Goal: Task Accomplishment & Management: Complete application form

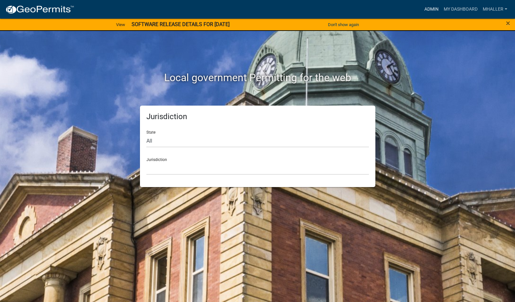
click at [429, 9] on link "Admin" at bounding box center [430, 9] width 19 height 12
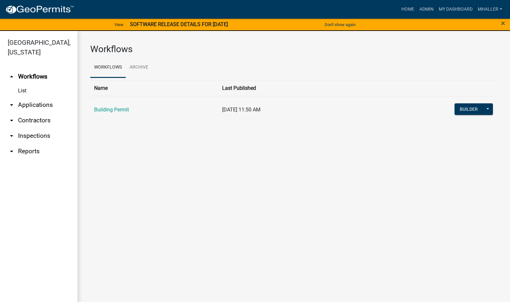
click at [27, 97] on link "arrow_drop_down Applications" at bounding box center [38, 104] width 77 height 15
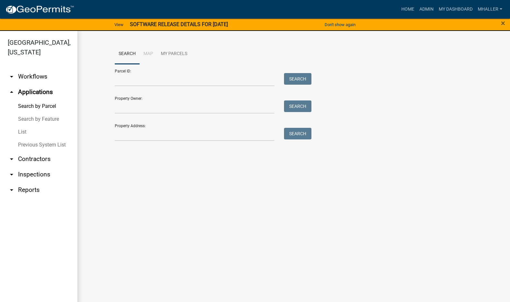
click at [23, 126] on link "List" at bounding box center [38, 132] width 77 height 13
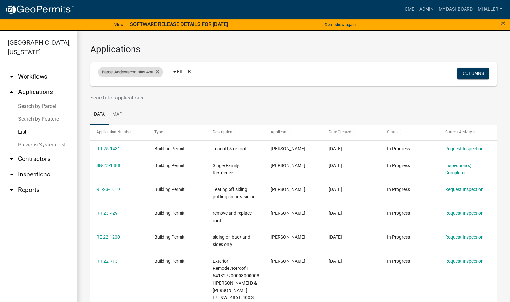
click at [137, 73] on div "Parcel Address contains 486" at bounding box center [130, 72] width 65 height 10
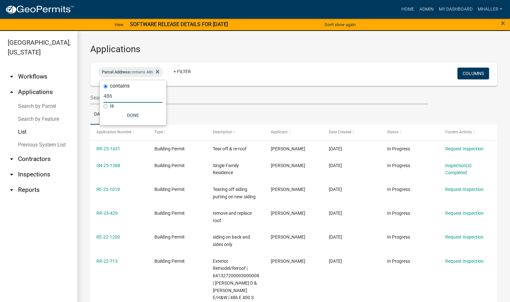
drag, startPoint x: 126, startPoint y: 93, endPoint x: 84, endPoint y: 96, distance: 42.3
click at [84, 96] on body "Internet Explorer does NOT work with GeoPermits. Get a new browser for more sec…" at bounding box center [255, 151] width 510 height 302
type input "4"
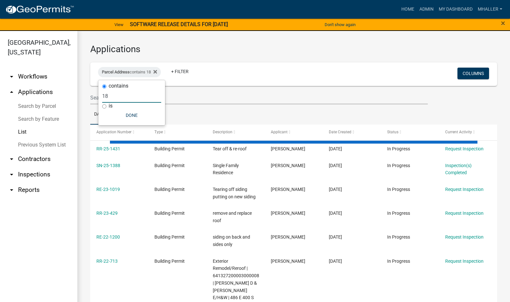
type input "188"
select select "1: 25"
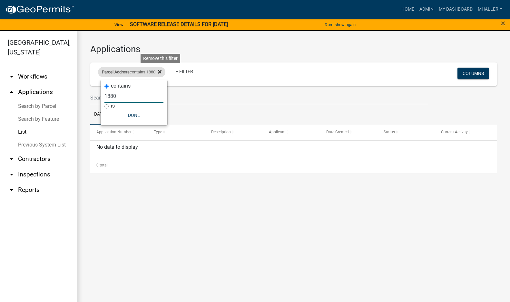
type input "1880"
click at [160, 72] on icon at bounding box center [160, 71] width 4 height 5
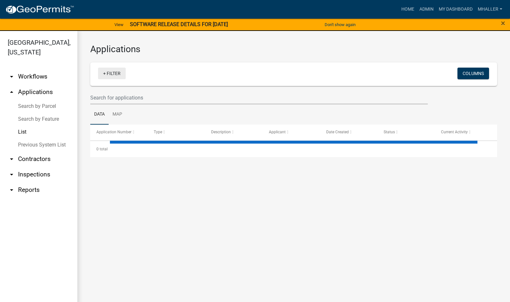
click at [113, 74] on link "+ Filter" at bounding box center [112, 74] width 28 height 12
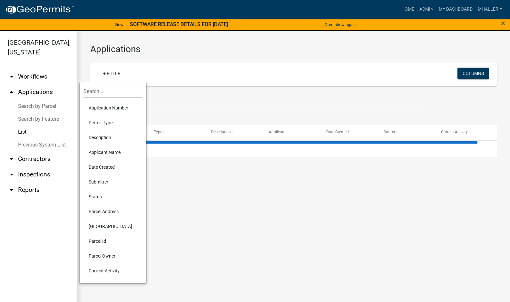
click at [95, 111] on li "Application Number" at bounding box center [112, 108] width 59 height 15
select select "1: 25"
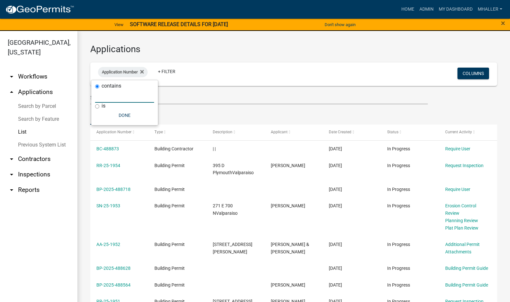
click at [99, 97] on input "text" at bounding box center [124, 96] width 59 height 13
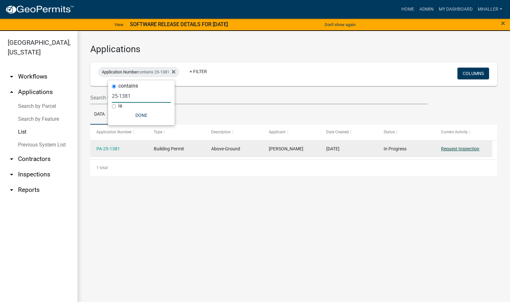
type input "25-1381"
click at [455, 151] on link "Request Inspection" at bounding box center [460, 148] width 38 height 5
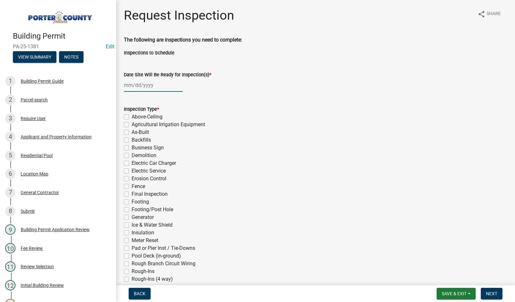
click at [148, 86] on div at bounding box center [153, 85] width 59 height 13
select select "10"
select select "2025"
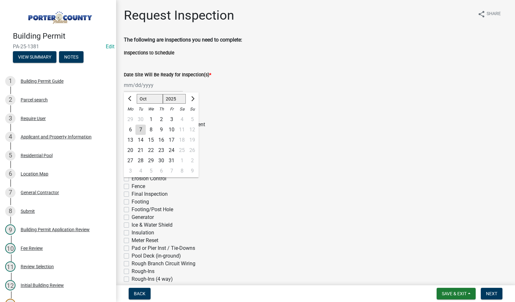
click at [139, 128] on div "7" at bounding box center [140, 130] width 10 height 10
type input "[DATE]"
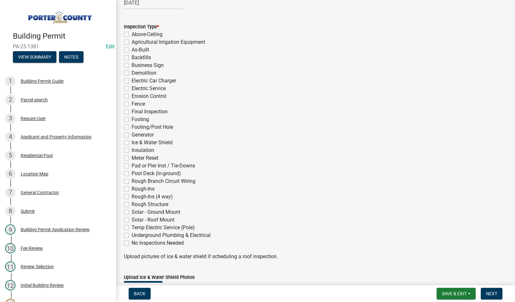
scroll to position [97, 0]
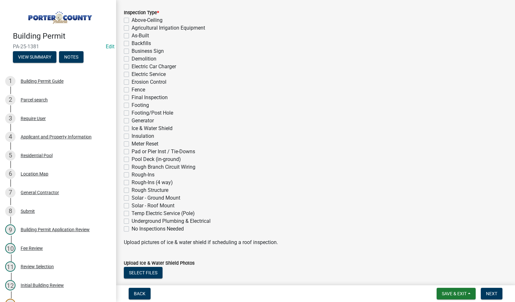
click at [131, 97] on label "Final Inspection" at bounding box center [149, 98] width 36 height 8
click at [131, 97] on input "Final Inspection" at bounding box center [133, 96] width 4 height 4
checkbox input "true"
checkbox input "false"
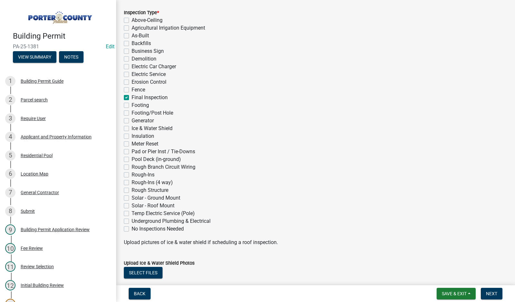
checkbox input "false"
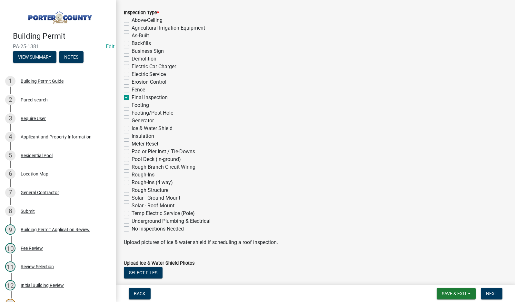
checkbox input "false"
checkbox input "true"
checkbox input "false"
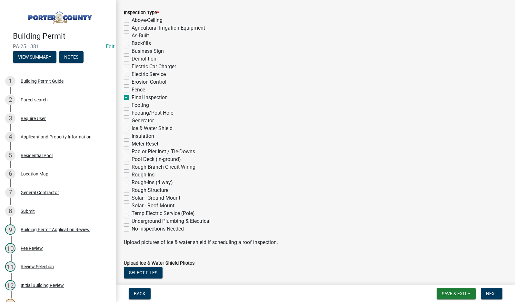
checkbox input "false"
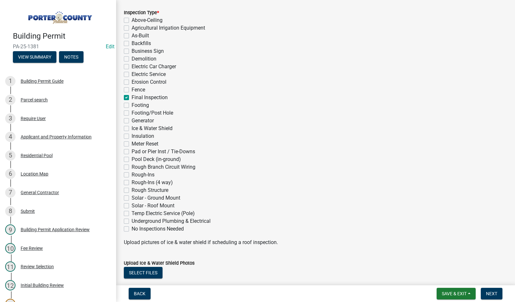
checkbox input "false"
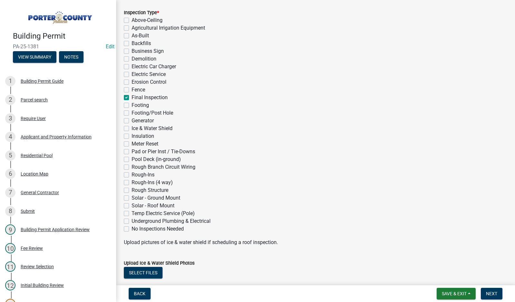
checkbox input "false"
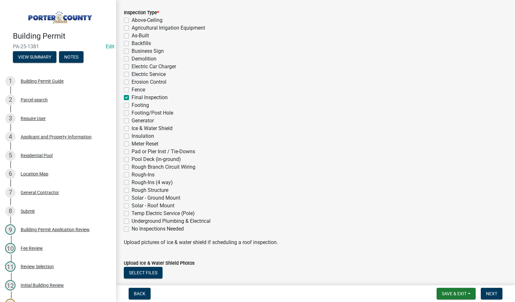
checkbox input "false"
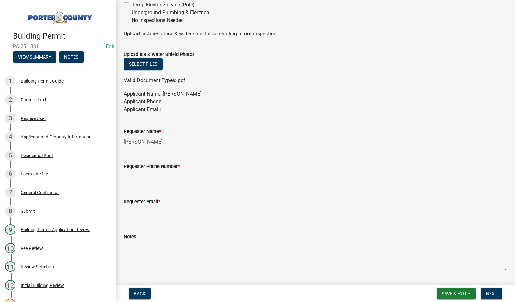
scroll to position [322, 0]
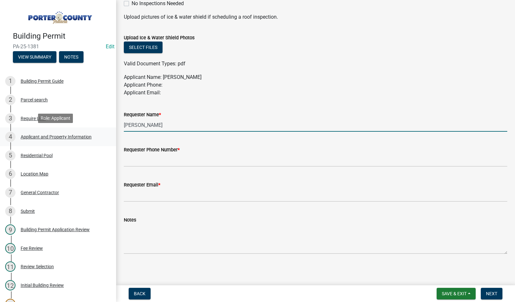
drag, startPoint x: 169, startPoint y: 125, endPoint x: 96, endPoint y: 127, distance: 73.1
click at [96, 127] on div "Building Permit PA-25-1381 Edit View Summary Notes 1 Building Permit Guide 2 Pa…" at bounding box center [257, 151] width 515 height 302
type input "owner"
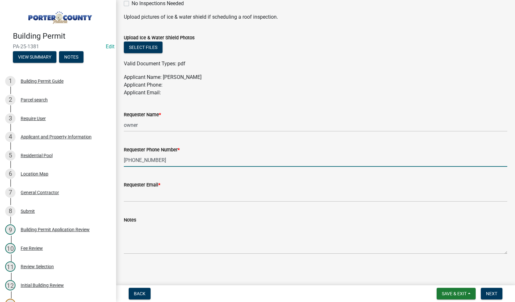
type input "[PHONE_NUMBER]"
click at [149, 192] on input "Requester Email *" at bounding box center [315, 195] width 383 height 13
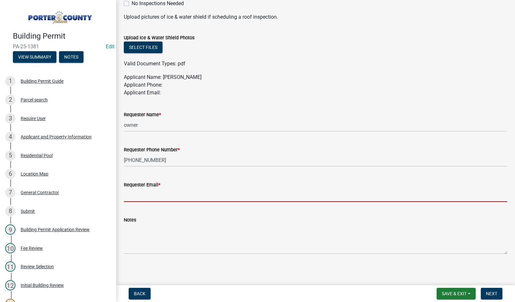
type input "[EMAIL_ADDRESS][DOMAIN_NAME]"
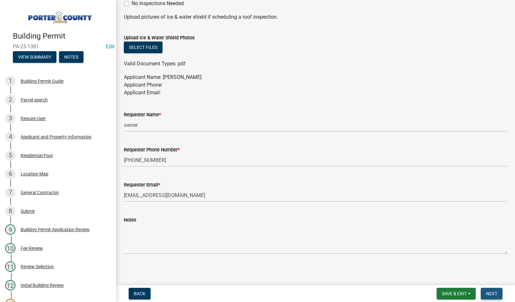
click at [492, 292] on span "Next" at bounding box center [491, 293] width 11 height 5
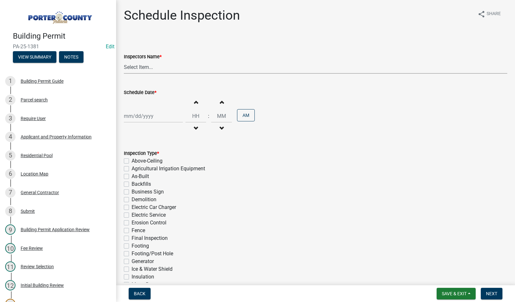
click at [139, 67] on select "Select Item... mhaller ([PERSON_NAME])" at bounding box center [315, 67] width 383 height 13
select select "ca350da2-795e-4cf8-941d-46ff53e354ae"
click at [124, 61] on select "Select Item... mhaller ([PERSON_NAME])" at bounding box center [315, 67] width 383 height 13
select select "10"
select select "2025"
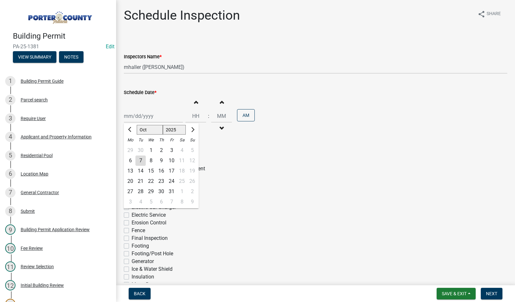
click at [143, 113] on div "[PERSON_NAME] Feb Mar Apr [PERSON_NAME][DATE] Oct Nov [DATE] 1526 1527 1528 152…" at bounding box center [153, 116] width 59 height 13
click at [172, 159] on div "10" at bounding box center [171, 161] width 10 height 10
type input "[DATE]"
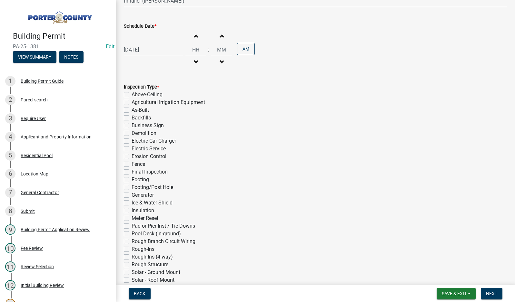
scroll to position [97, 0]
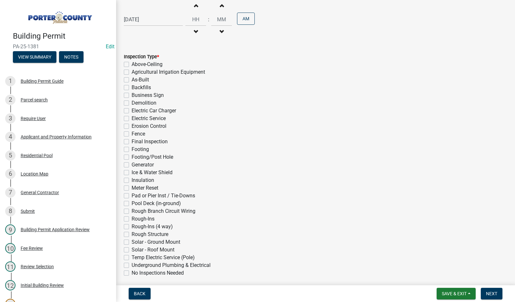
click at [131, 143] on label "Final Inspection" at bounding box center [149, 142] width 36 height 8
click at [131, 142] on input "Final Inspection" at bounding box center [133, 140] width 4 height 4
checkbox input "true"
checkbox input "false"
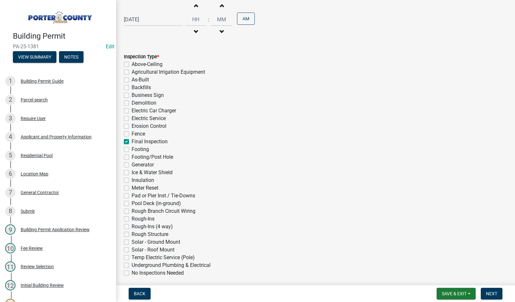
checkbox input "false"
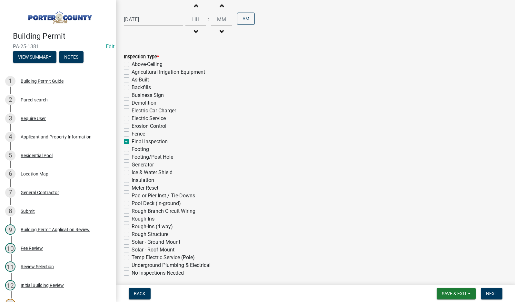
checkbox input "false"
checkbox input "true"
checkbox input "false"
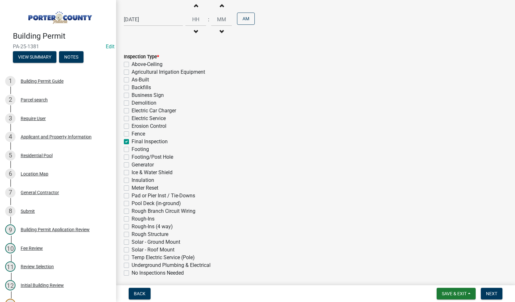
checkbox input "false"
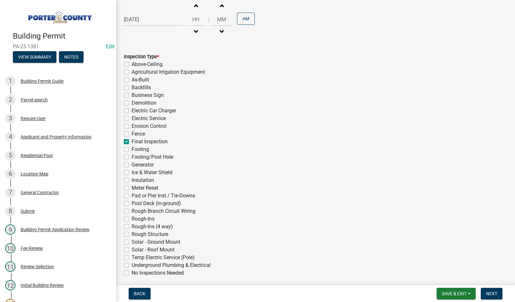
checkbox input "false"
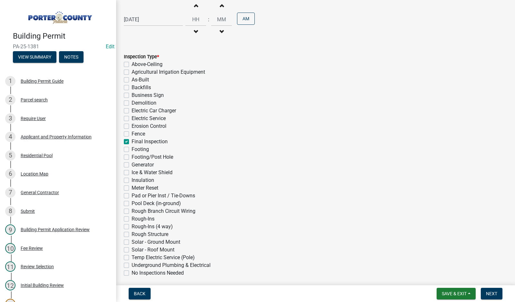
checkbox input "false"
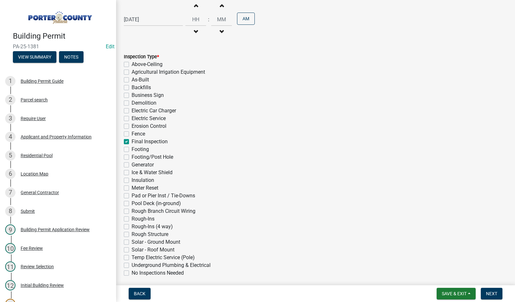
checkbox input "false"
click at [490, 295] on span "Next" at bounding box center [491, 293] width 11 height 5
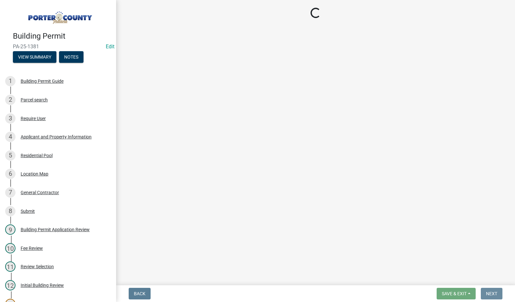
scroll to position [0, 0]
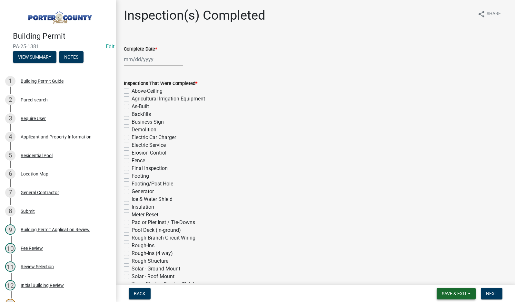
click at [450, 298] on button "Save & Exit" at bounding box center [455, 294] width 39 height 12
click at [454, 277] on button "Save & Exit" at bounding box center [450, 276] width 52 height 15
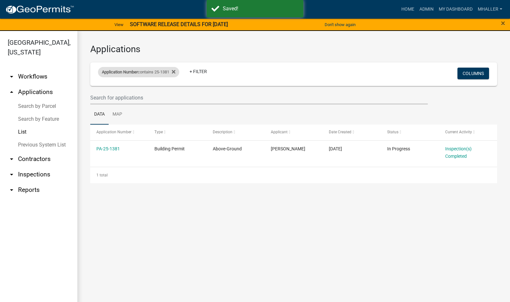
click at [115, 70] on span "Application Number" at bounding box center [120, 72] width 36 height 5
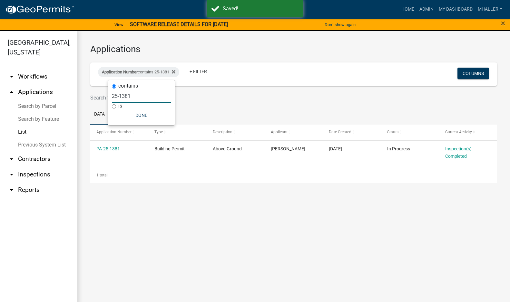
click at [137, 99] on input "25-1381" at bounding box center [141, 96] width 59 height 13
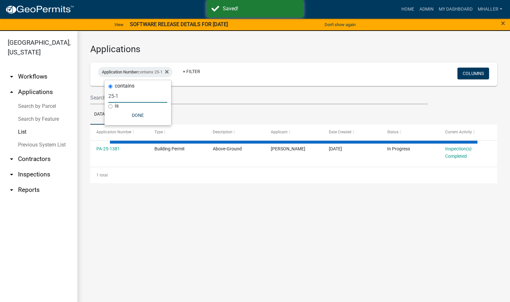
type input "25-"
select select "1: 25"
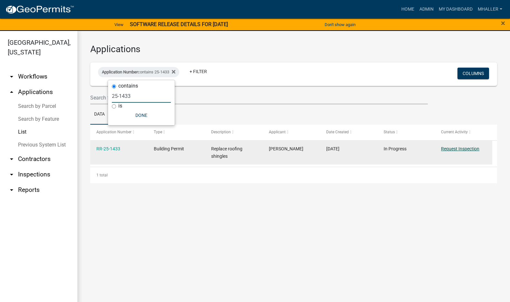
type input "25-1433"
click at [447, 149] on link "Request Inspection" at bounding box center [460, 148] width 38 height 5
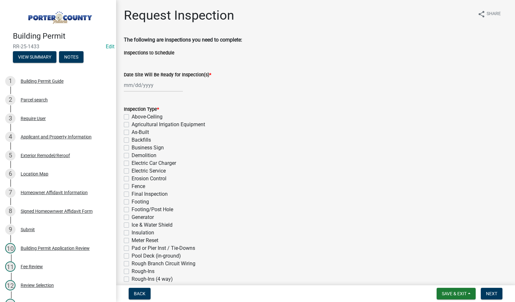
click at [146, 85] on div at bounding box center [153, 85] width 59 height 13
select select "10"
select select "2025"
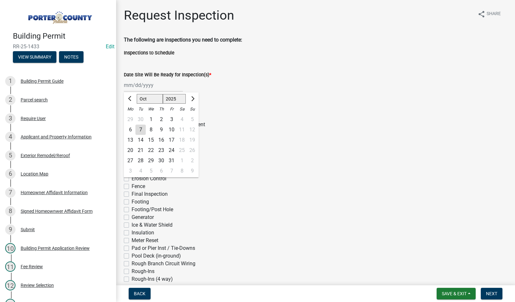
click at [139, 128] on div "7" at bounding box center [140, 130] width 10 height 10
type input "[DATE]"
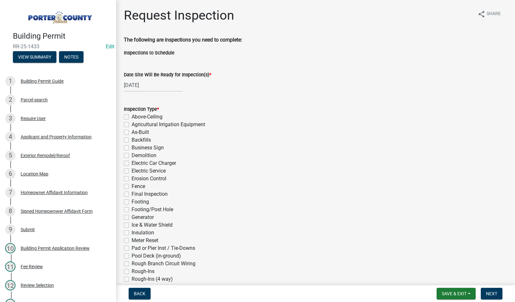
click at [131, 196] on label "Final Inspection" at bounding box center [149, 194] width 36 height 8
click at [131, 195] on input "Final Inspection" at bounding box center [133, 192] width 4 height 4
checkbox input "true"
checkbox input "false"
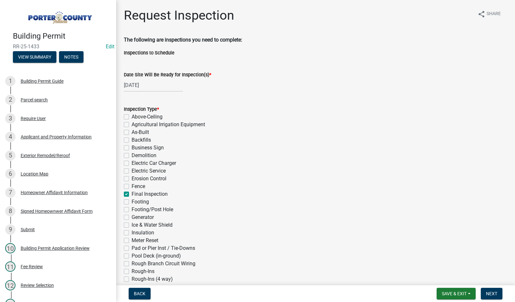
checkbox input "false"
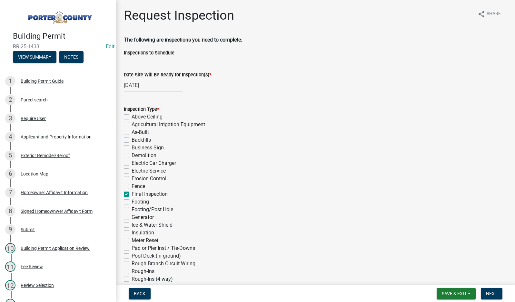
checkbox input "false"
checkbox input "true"
checkbox input "false"
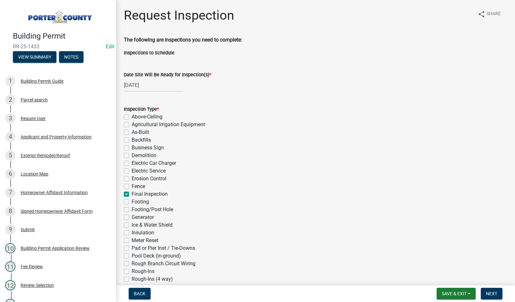
checkbox input "false"
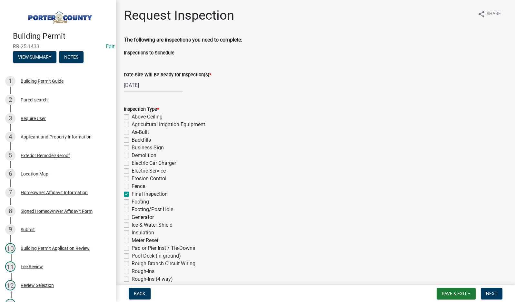
checkbox input "false"
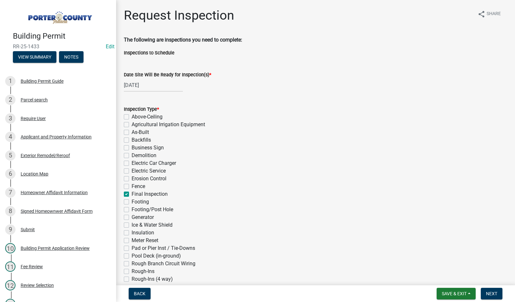
checkbox input "false"
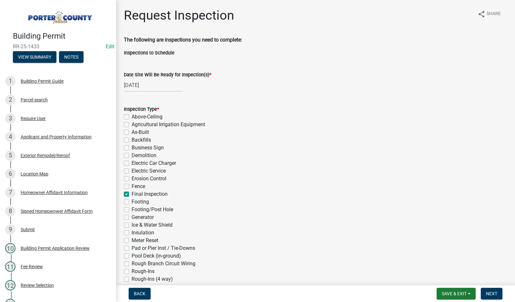
checkbox input "false"
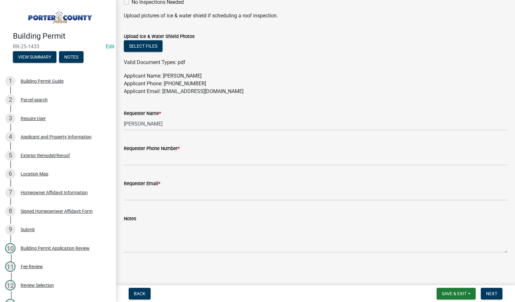
scroll to position [324, 0]
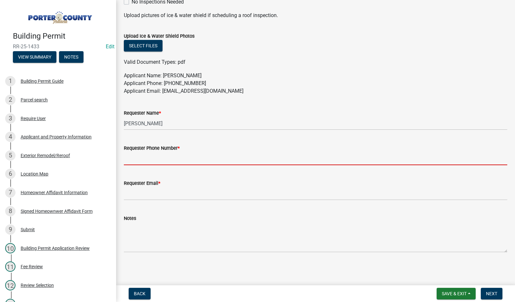
click at [151, 159] on input "Requester Phone Number *" at bounding box center [315, 158] width 383 height 13
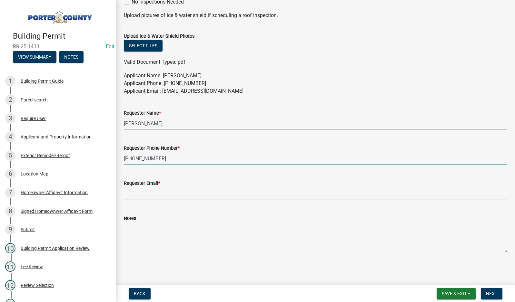
type input "[PHONE_NUMBER]"
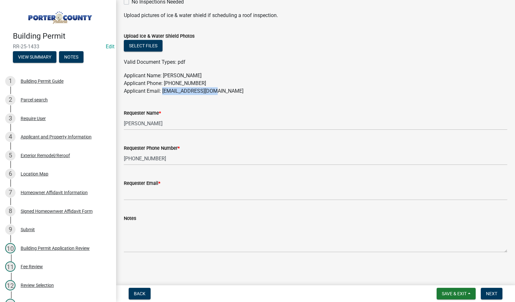
drag, startPoint x: 219, startPoint y: 90, endPoint x: 164, endPoint y: 94, distance: 55.6
click at [164, 94] on p "Applicant Name: [PERSON_NAME] Applicant Phone: [PHONE_NUMBER] Applicant Email: …" at bounding box center [315, 83] width 383 height 23
copy p "[EMAIL_ADDRESS][DOMAIN_NAME]"
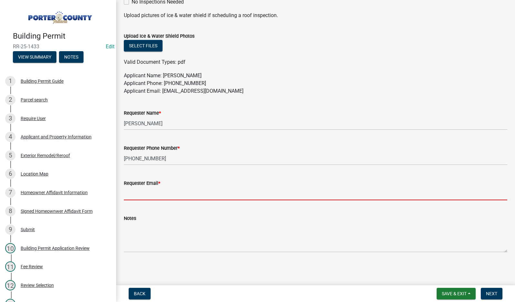
paste input "[EMAIL_ADDRESS][DOMAIN_NAME]"
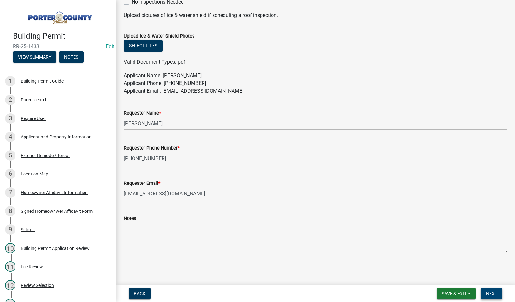
type input "[EMAIL_ADDRESS][DOMAIN_NAME]"
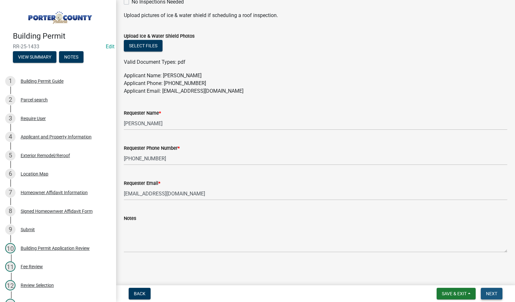
click at [490, 296] on span "Next" at bounding box center [491, 293] width 11 height 5
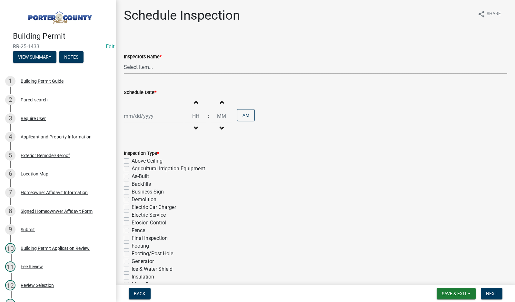
click at [133, 68] on select "Select Item... mhaller ([PERSON_NAME])" at bounding box center [315, 67] width 383 height 13
select select "ca350da2-795e-4cf8-941d-46ff53e354ae"
click at [124, 61] on select "Select Item... mhaller ([PERSON_NAME])" at bounding box center [315, 67] width 383 height 13
click at [144, 114] on div at bounding box center [153, 116] width 59 height 13
select select "10"
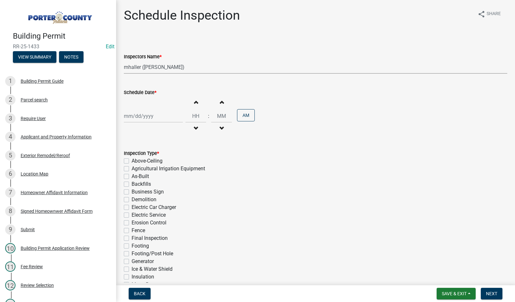
select select "2025"
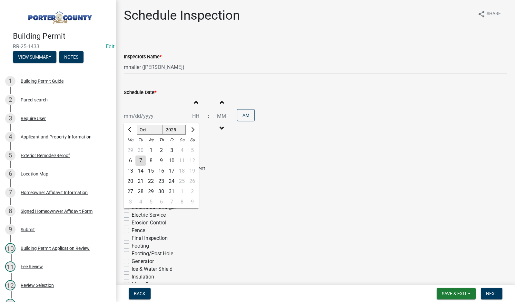
click at [172, 160] on div "10" at bounding box center [171, 161] width 10 height 10
type input "[DATE]"
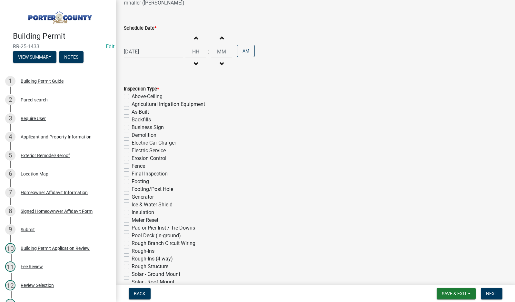
scroll to position [97, 0]
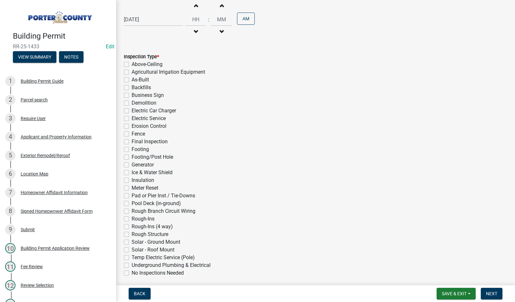
click at [131, 140] on label "Final Inspection" at bounding box center [149, 142] width 36 height 8
click at [131, 140] on input "Final Inspection" at bounding box center [133, 140] width 4 height 4
checkbox input "true"
checkbox input "false"
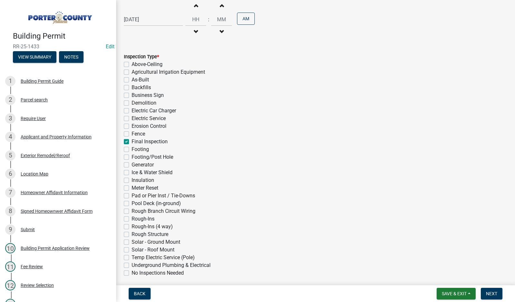
checkbox input "false"
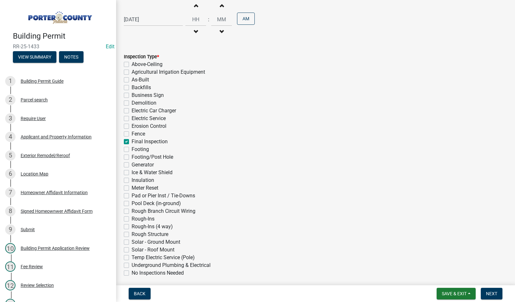
checkbox input "false"
checkbox input "true"
checkbox input "false"
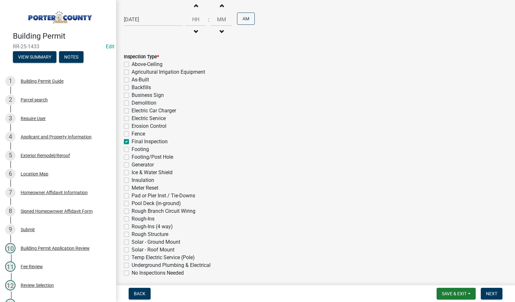
checkbox input "false"
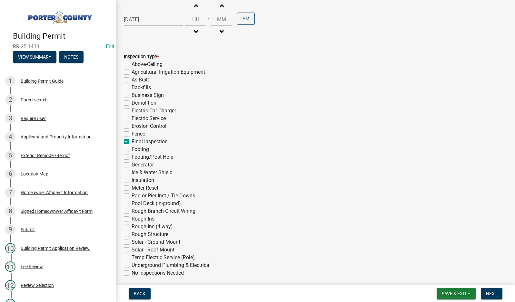
checkbox input "false"
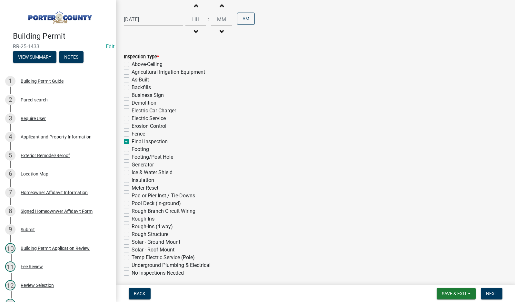
checkbox input "false"
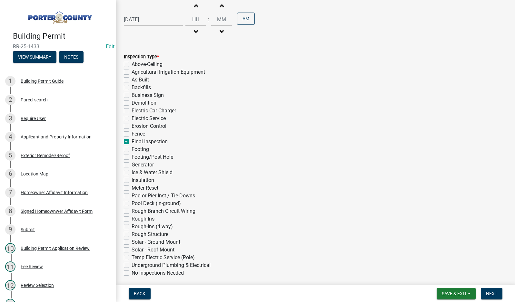
checkbox input "false"
click at [491, 295] on span "Next" at bounding box center [491, 293] width 11 height 5
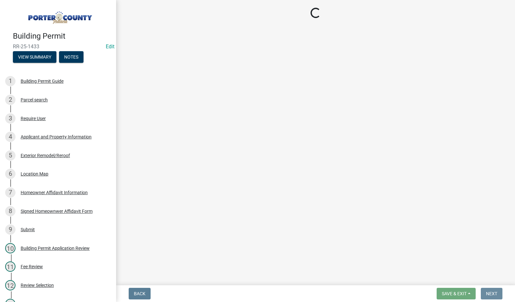
scroll to position [0, 0]
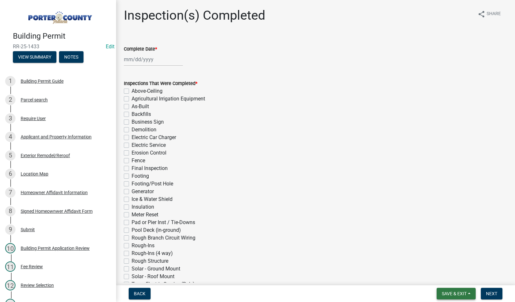
click at [456, 294] on span "Save & Exit" at bounding box center [453, 293] width 25 height 5
click at [456, 280] on button "Save & Exit" at bounding box center [450, 276] width 52 height 15
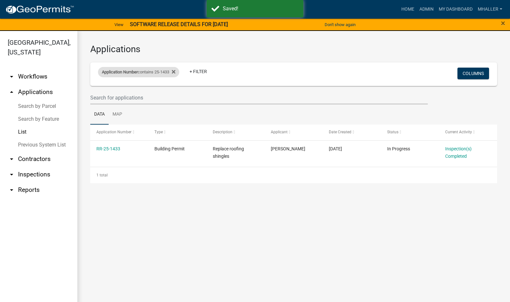
click at [149, 71] on div "Application Number contains 25-1433" at bounding box center [138, 72] width 81 height 10
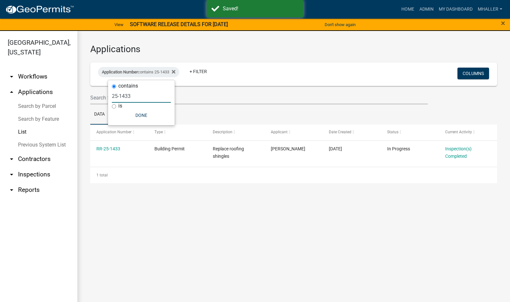
click at [139, 93] on input "25-1433" at bounding box center [141, 96] width 59 height 13
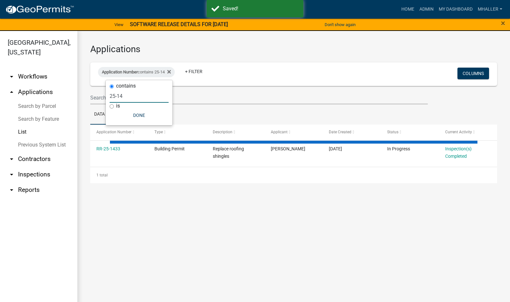
type input "25-1"
select select "1: 25"
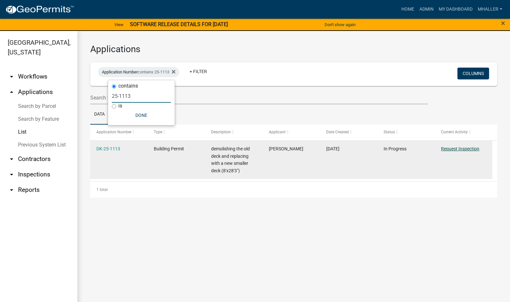
type input "25-1113"
click at [450, 151] on link "Request Inspection" at bounding box center [460, 148] width 38 height 5
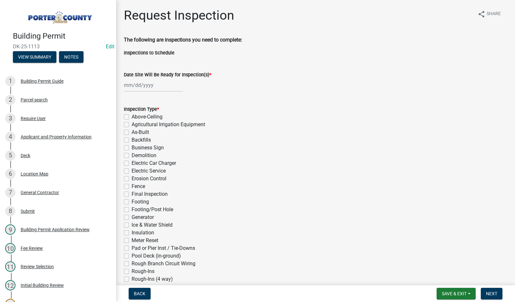
click at [148, 88] on div at bounding box center [153, 85] width 59 height 13
select select "10"
select select "2025"
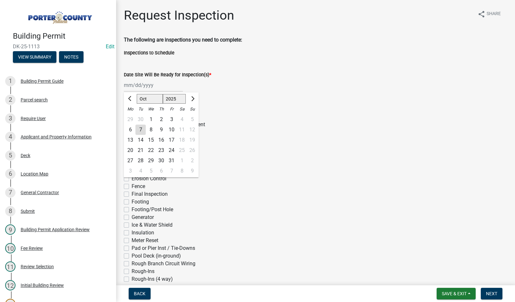
click at [142, 130] on div "7" at bounding box center [140, 130] width 10 height 10
type input "[DATE]"
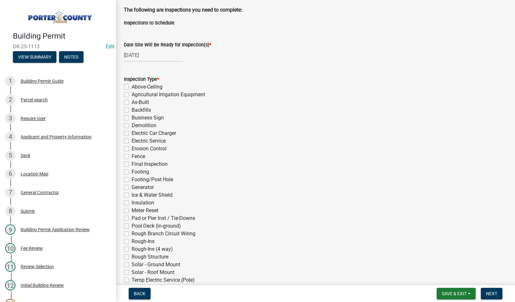
scroll to position [97, 0]
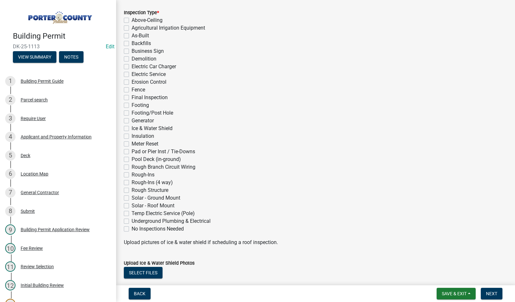
click at [131, 97] on label "Final Inspection" at bounding box center [149, 98] width 36 height 8
click at [131, 97] on input "Final Inspection" at bounding box center [133, 96] width 4 height 4
checkbox input "true"
checkbox input "false"
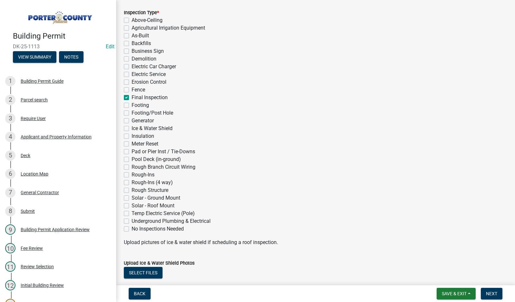
checkbox input "false"
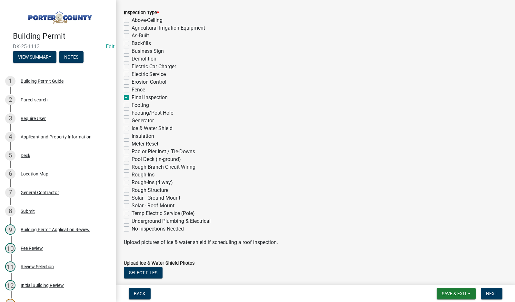
checkbox input "false"
checkbox input "true"
checkbox input "false"
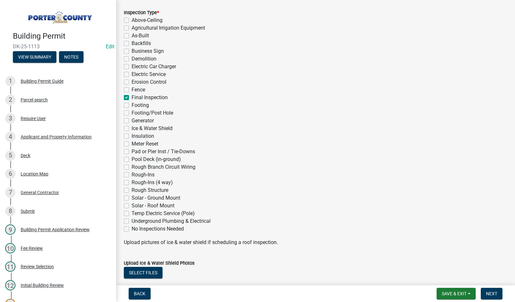
checkbox input "false"
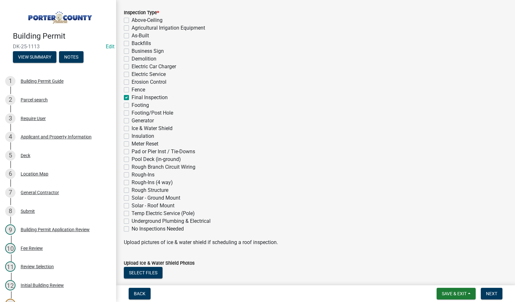
checkbox input "false"
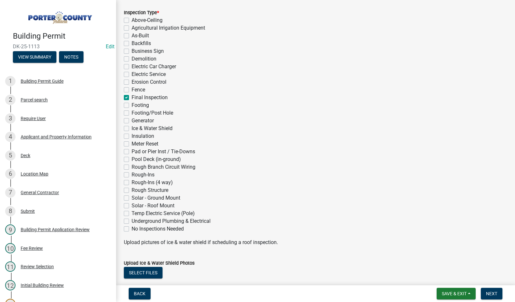
checkbox input "false"
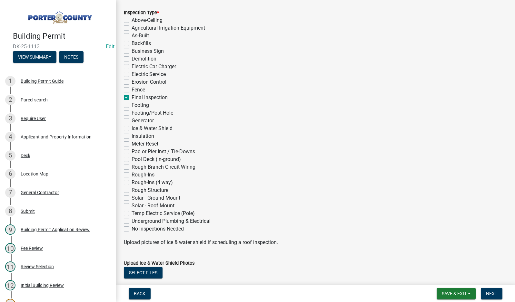
checkbox input "false"
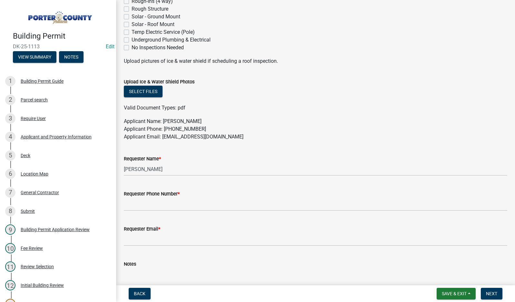
scroll to position [290, 0]
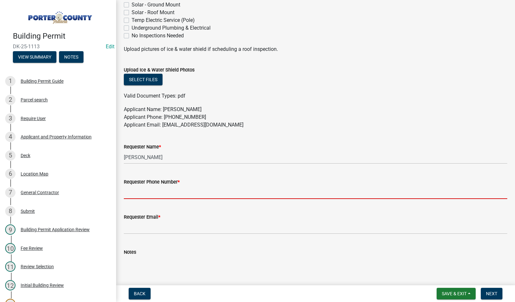
click at [145, 192] on input "Requester Phone Number *" at bounding box center [315, 192] width 383 height 13
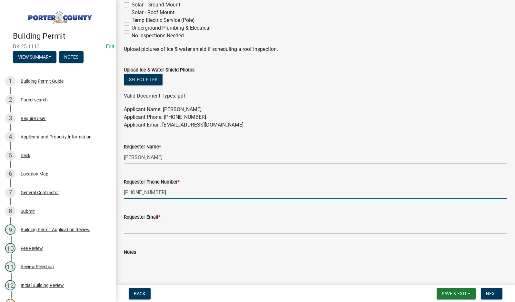
type input "[PHONE_NUMBER]"
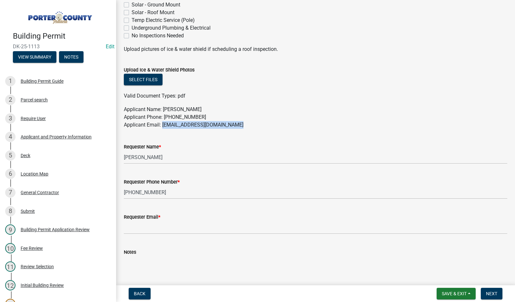
drag, startPoint x: 236, startPoint y: 125, endPoint x: 162, endPoint y: 121, distance: 73.9
click at [162, 121] on p "Applicant Name: [PERSON_NAME] Applicant Phone: [PHONE_NUMBER] Applicant Email: …" at bounding box center [315, 117] width 383 height 23
copy p "[EMAIL_ADDRESS][DOMAIN_NAME]"
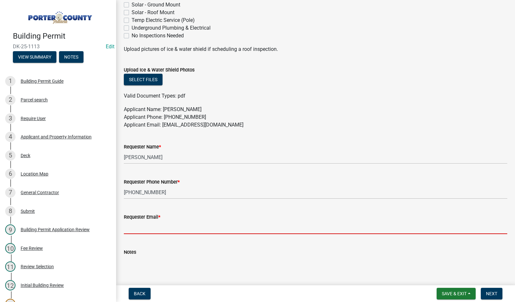
paste input "[EMAIL_ADDRESS][DOMAIN_NAME]"
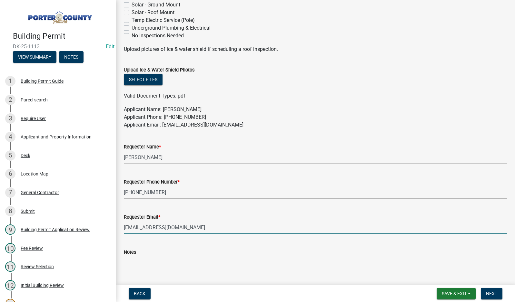
type input "[EMAIL_ADDRESS][DOMAIN_NAME]"
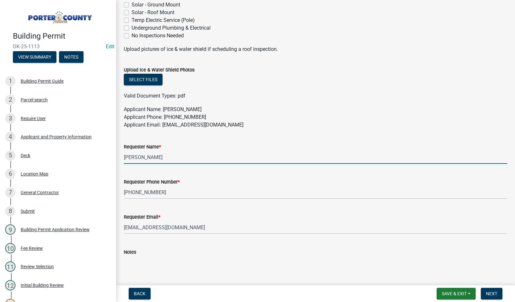
click at [170, 155] on input "[PERSON_NAME]" at bounding box center [315, 157] width 383 height 13
type input "[PERSON_NAME]"
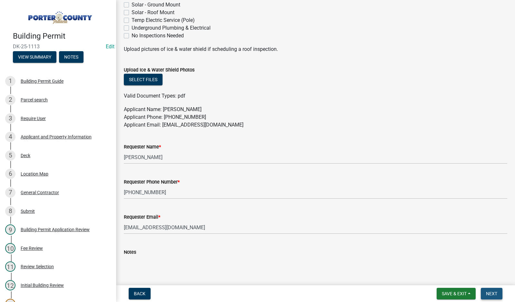
click at [487, 292] on span "Next" at bounding box center [491, 293] width 11 height 5
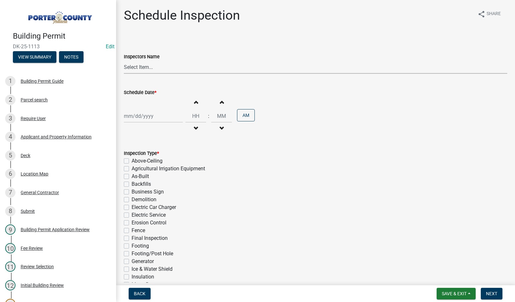
click at [147, 70] on select "Select Item... mhaller ([PERSON_NAME])" at bounding box center [315, 67] width 383 height 13
select select "ca350da2-795e-4cf8-941d-46ff53e354ae"
click at [124, 61] on select "Select Item... mhaller ([PERSON_NAME])" at bounding box center [315, 67] width 383 height 13
click at [145, 120] on div at bounding box center [153, 116] width 59 height 13
select select "10"
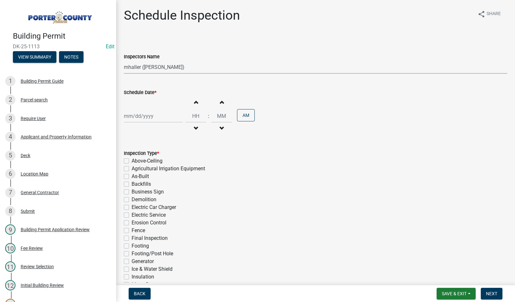
select select "2025"
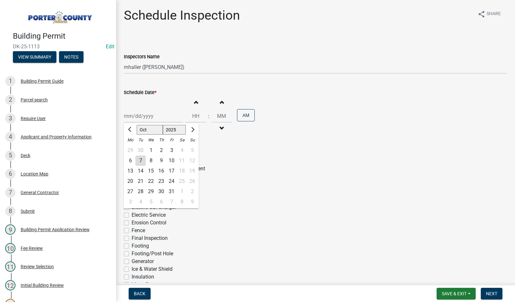
click at [170, 160] on div "10" at bounding box center [171, 161] width 10 height 10
type input "[DATE]"
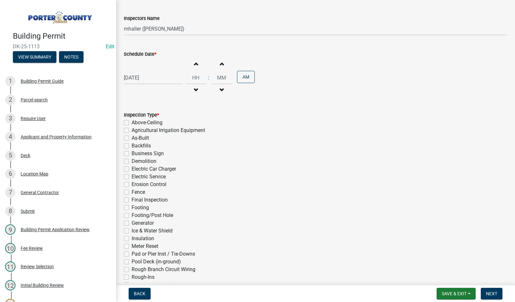
scroll to position [122, 0]
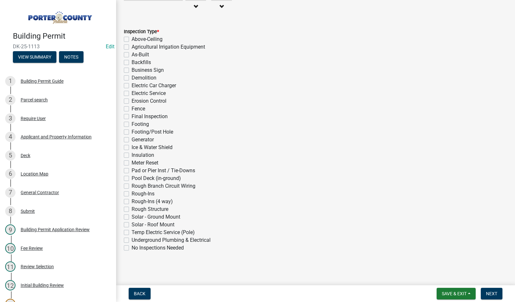
click at [131, 114] on label "Final Inspection" at bounding box center [149, 117] width 36 height 8
click at [131, 114] on input "Final Inspection" at bounding box center [133, 115] width 4 height 4
checkbox input "true"
checkbox input "false"
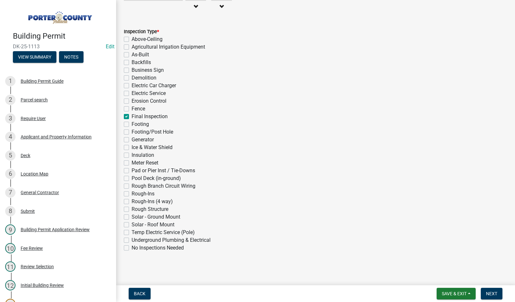
checkbox input "false"
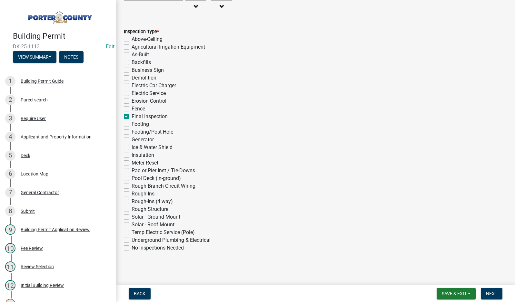
checkbox input "false"
checkbox input "true"
checkbox input "false"
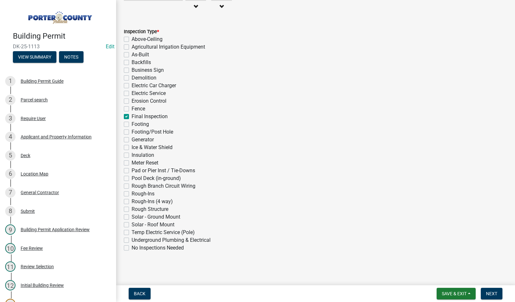
checkbox input "false"
click at [486, 295] on span "Next" at bounding box center [491, 293] width 11 height 5
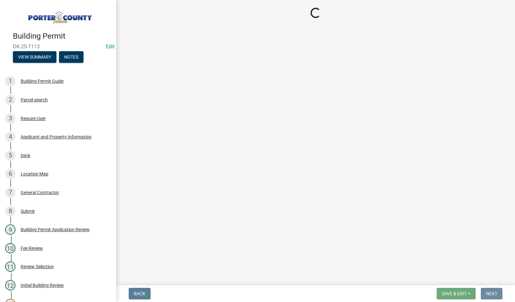
scroll to position [0, 0]
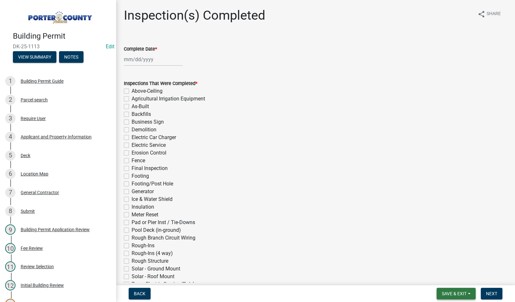
click at [453, 294] on span "Save & Exit" at bounding box center [453, 293] width 25 height 5
click at [457, 278] on button "Save & Exit" at bounding box center [450, 276] width 52 height 15
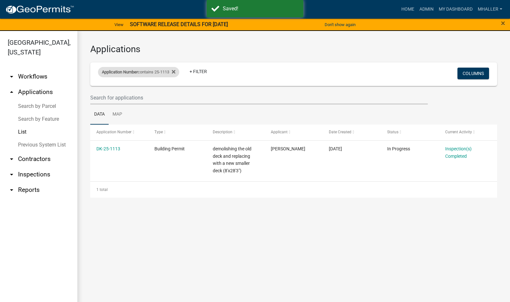
click at [138, 74] on span "Application Number" at bounding box center [120, 72] width 36 height 5
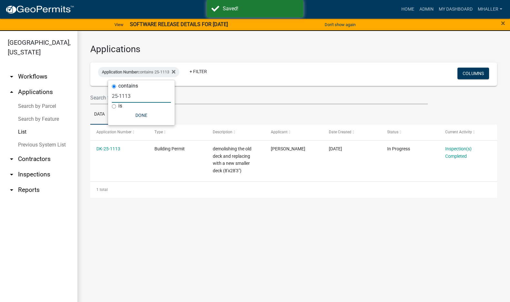
click at [137, 94] on input "25-1113" at bounding box center [141, 96] width 59 height 13
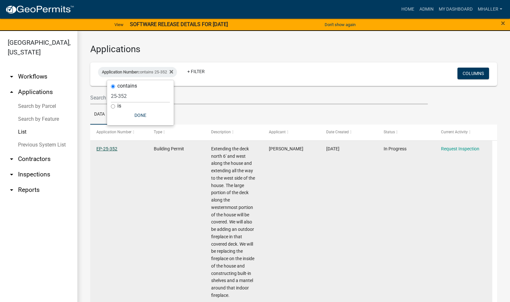
click at [111, 148] on link "EP-25-352" at bounding box center [106, 148] width 21 height 5
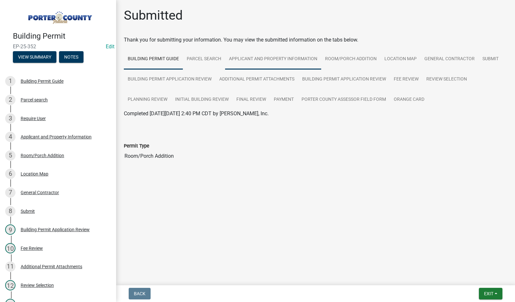
click at [249, 57] on link "Applicant and Property Information" at bounding box center [273, 59] width 96 height 21
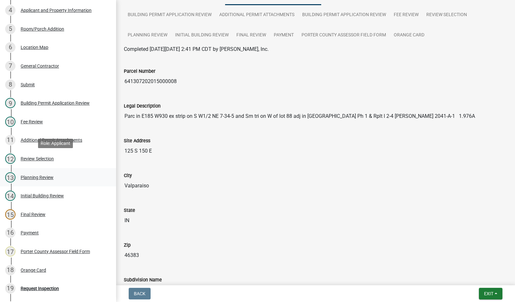
scroll to position [129, 0]
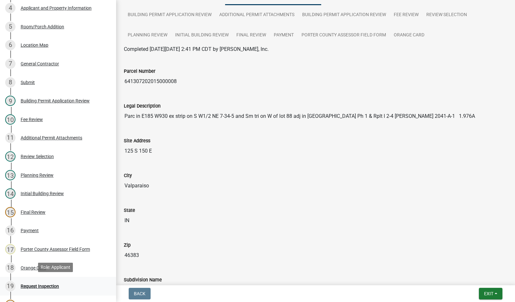
click at [40, 286] on div "Request Inspection" at bounding box center [40, 286] width 38 height 5
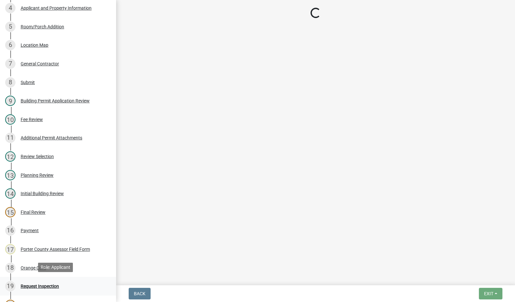
scroll to position [0, 0]
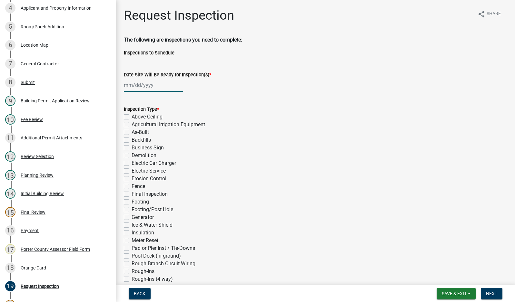
click at [137, 86] on div at bounding box center [153, 85] width 59 height 13
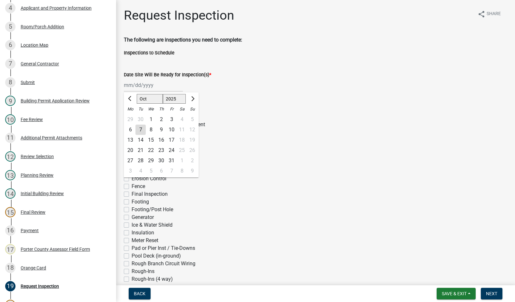
click at [141, 130] on div "7" at bounding box center [140, 130] width 10 height 10
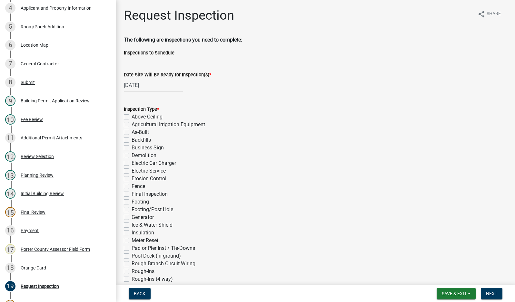
scroll to position [97, 0]
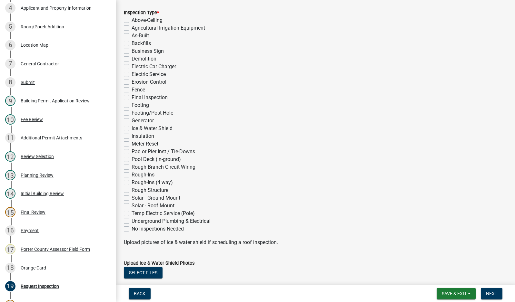
click at [131, 182] on label "Rough-Ins (4 way)" at bounding box center [151, 183] width 41 height 8
click at [131, 182] on input "Rough-Ins (4 way)" at bounding box center [133, 181] width 4 height 4
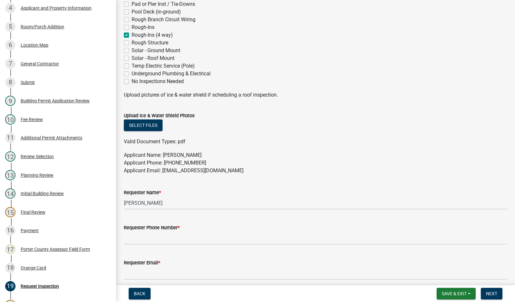
scroll to position [258, 0]
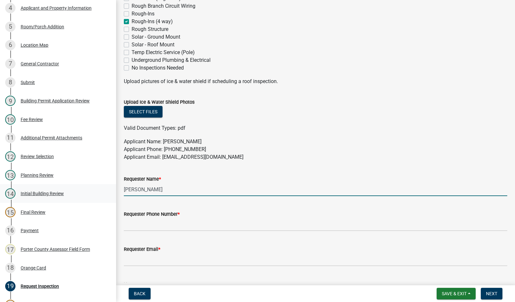
drag, startPoint x: 162, startPoint y: 195, endPoint x: 77, endPoint y: 195, distance: 85.7
click at [77, 195] on div "Building Permit EP-25-352 Edit View Summary Notes 1 Building Permit Guide 2 Par…" at bounding box center [257, 151] width 515 height 302
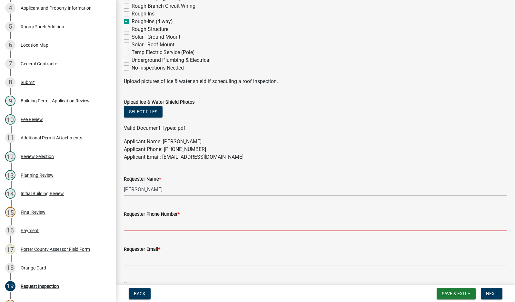
click at [143, 228] on input "Requester Phone Number *" at bounding box center [315, 224] width 383 height 13
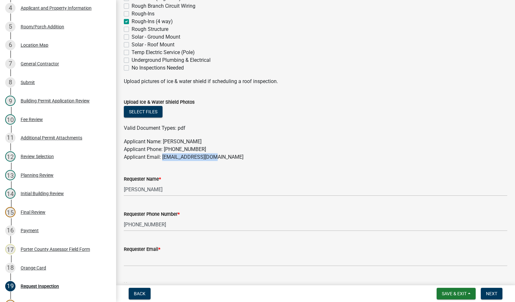
drag, startPoint x: 217, startPoint y: 156, endPoint x: 163, endPoint y: 156, distance: 53.5
click at [163, 156] on p "Applicant Name: [PERSON_NAME] Applicant Phone: [PHONE_NUMBER] Applicant Email: …" at bounding box center [315, 149] width 383 height 23
copy p "[EMAIL_ADDRESS][DOMAIN_NAME]"
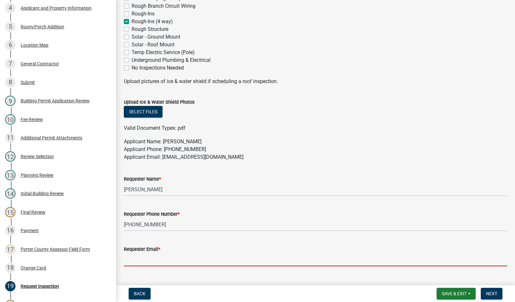
paste input "[EMAIL_ADDRESS][DOMAIN_NAME]"
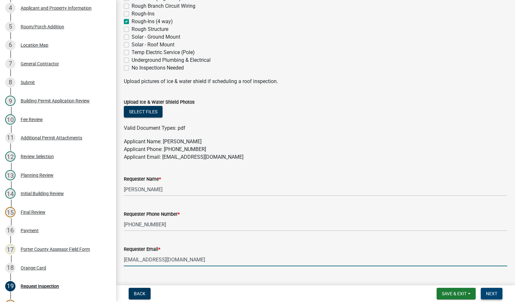
click at [494, 295] on span "Next" at bounding box center [491, 293] width 11 height 5
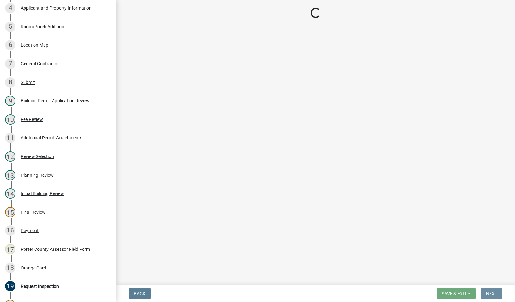
scroll to position [0, 0]
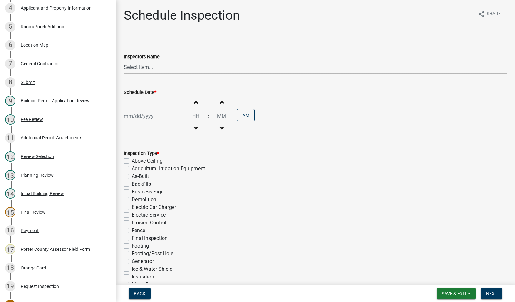
click at [136, 68] on select "Select Item... mhaller ([PERSON_NAME])" at bounding box center [315, 67] width 383 height 13
click at [124, 61] on select "Select Item... mhaller ([PERSON_NAME])" at bounding box center [315, 67] width 383 height 13
click at [151, 115] on div at bounding box center [153, 116] width 59 height 13
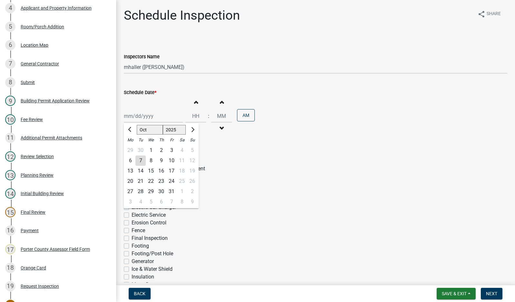
click at [151, 160] on div "8" at bounding box center [151, 161] width 10 height 10
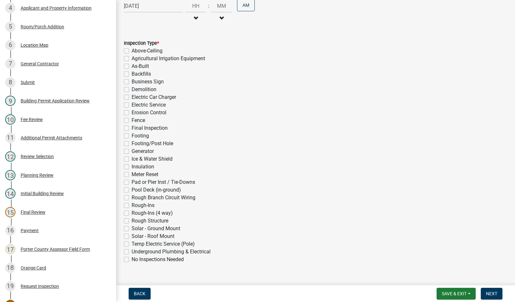
scroll to position [122, 0]
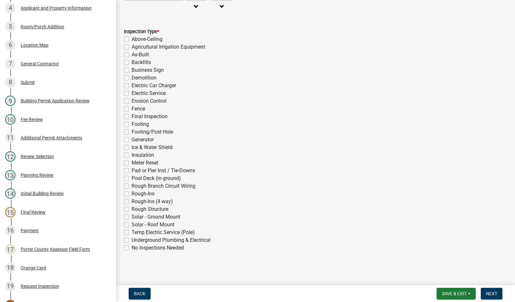
click at [131, 201] on label "Rough-Ins (4 way)" at bounding box center [151, 202] width 41 height 8
click at [131, 201] on input "Rough-Ins (4 way)" at bounding box center [133, 200] width 4 height 4
click at [487, 293] on span "Next" at bounding box center [491, 293] width 11 height 5
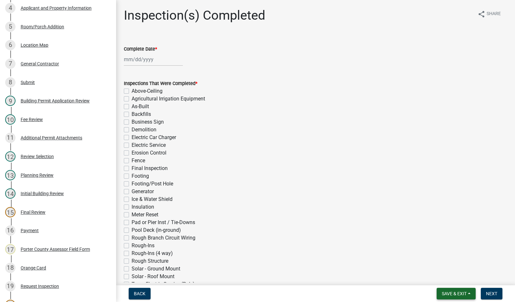
click at [449, 293] on span "Save & Exit" at bounding box center [453, 293] width 25 height 5
click at [453, 275] on button "Save & Exit" at bounding box center [450, 276] width 52 height 15
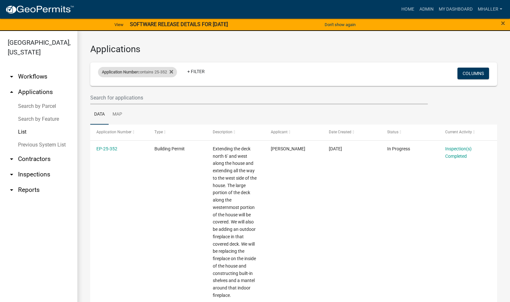
click at [143, 72] on div "Application Number contains 25-352" at bounding box center [137, 72] width 79 height 10
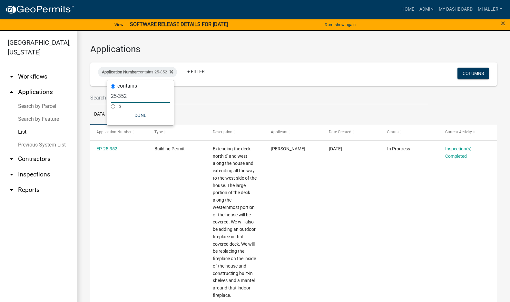
click at [136, 96] on input "25-352" at bounding box center [140, 96] width 59 height 13
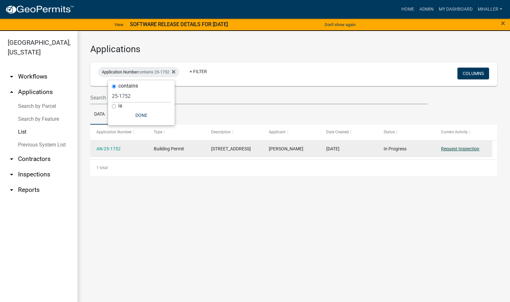
click at [458, 149] on link "Request Inspection" at bounding box center [460, 148] width 38 height 5
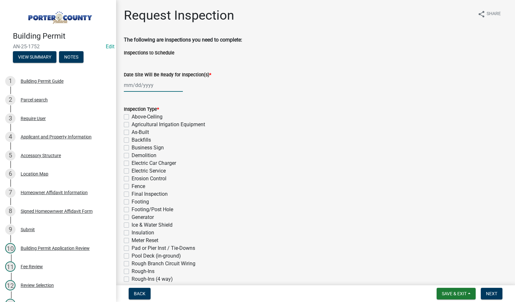
click at [138, 84] on div at bounding box center [153, 85] width 59 height 13
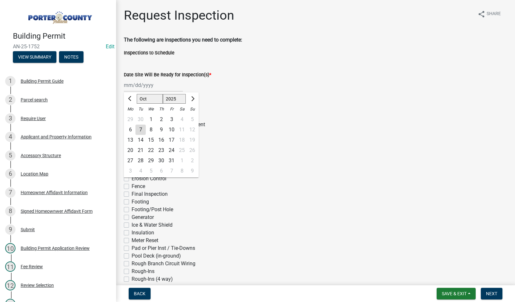
click at [152, 129] on div "8" at bounding box center [151, 130] width 10 height 10
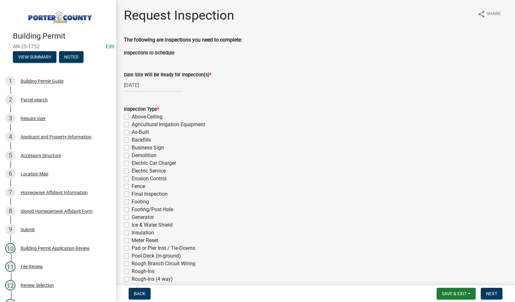
click at [131, 210] on label "Footing/Post Hole" at bounding box center [152, 210] width 42 height 8
click at [131, 210] on input "Footing/Post Hole" at bounding box center [133, 208] width 4 height 4
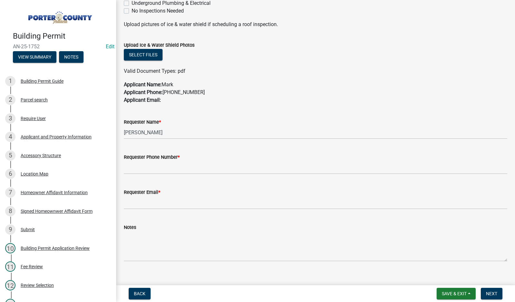
scroll to position [322, 0]
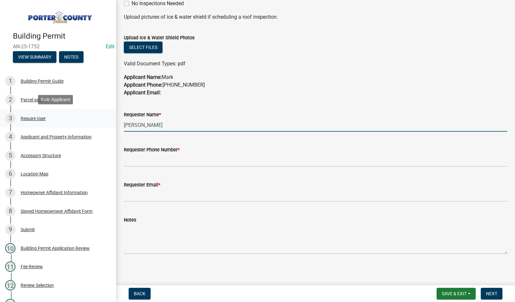
drag, startPoint x: 170, startPoint y: 124, endPoint x: 70, endPoint y: 124, distance: 99.6
click at [70, 124] on div "Building Permit AN-25-1752 Edit View Summary Notes 1 Building Permit Guide 2 Pa…" at bounding box center [257, 151] width 515 height 302
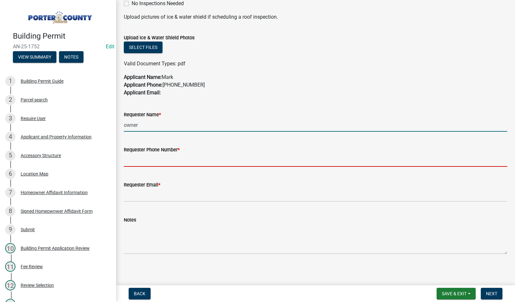
click at [134, 161] on input "Requester Phone Number *" at bounding box center [315, 160] width 383 height 13
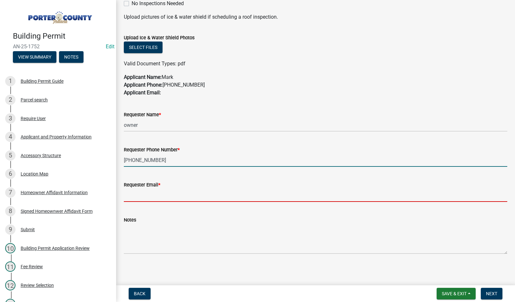
click at [135, 195] on input "Requester Email *" at bounding box center [315, 195] width 383 height 13
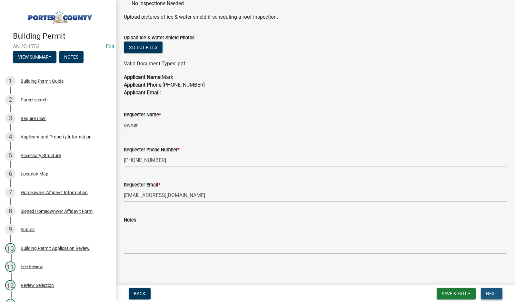
click at [491, 296] on span "Next" at bounding box center [491, 293] width 11 height 5
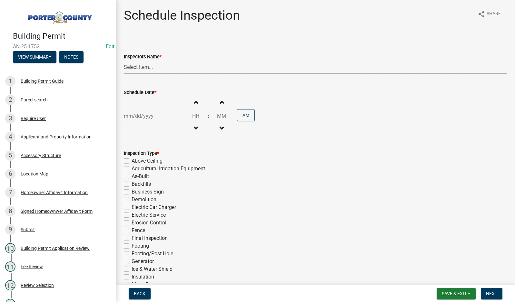
click at [148, 68] on select "Select Item... mhaller ([PERSON_NAME])" at bounding box center [315, 67] width 383 height 13
click at [124, 61] on select "Select Item... mhaller ([PERSON_NAME])" at bounding box center [315, 67] width 383 height 13
click at [143, 117] on div at bounding box center [153, 116] width 59 height 13
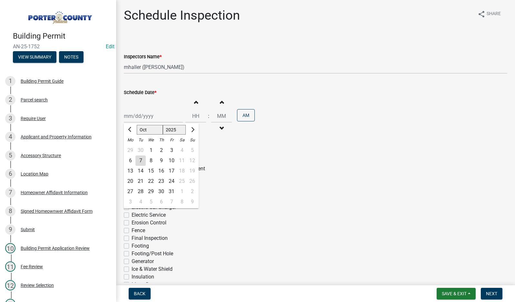
click at [151, 162] on div "8" at bounding box center [151, 161] width 10 height 10
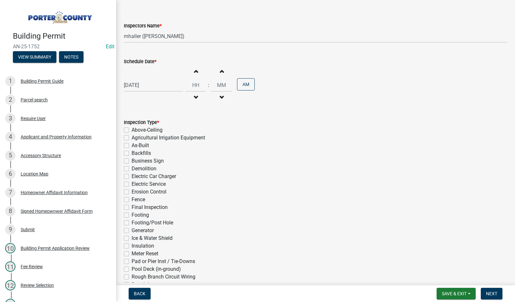
scroll to position [122, 0]
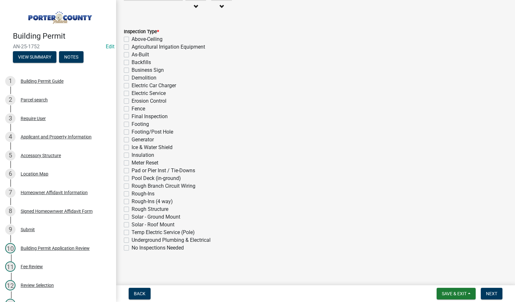
click at [131, 133] on label "Footing/Post Hole" at bounding box center [152, 132] width 42 height 8
click at [131, 132] on input "Footing/Post Hole" at bounding box center [133, 130] width 4 height 4
click at [493, 294] on span "Next" at bounding box center [491, 293] width 11 height 5
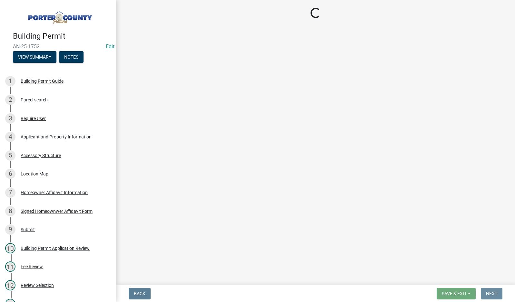
scroll to position [0, 0]
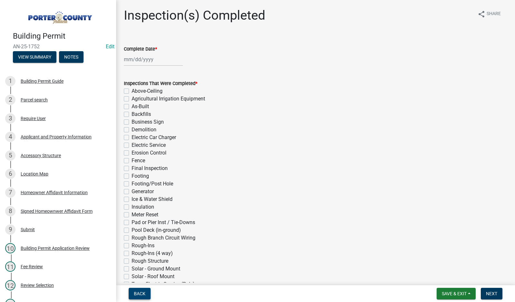
click at [135, 293] on span "Back" at bounding box center [140, 293] width 12 height 5
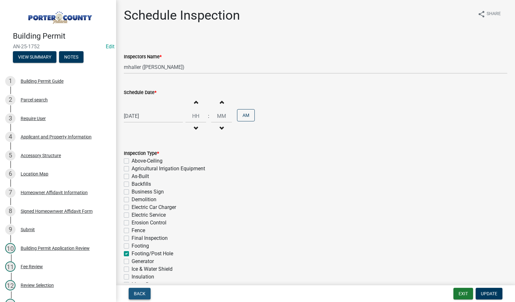
click at [135, 293] on span "Back" at bounding box center [140, 293] width 12 height 5
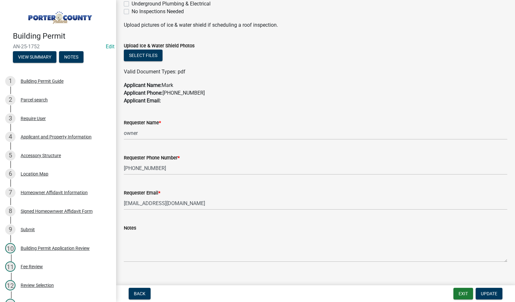
scroll to position [322, 0]
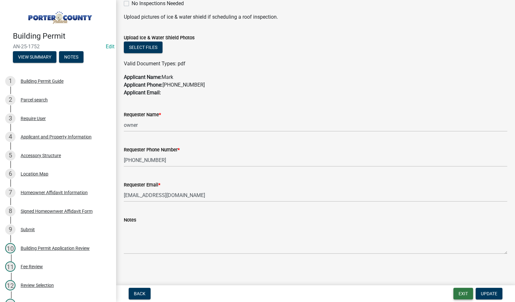
click at [466, 292] on button "Exit" at bounding box center [463, 294] width 20 height 12
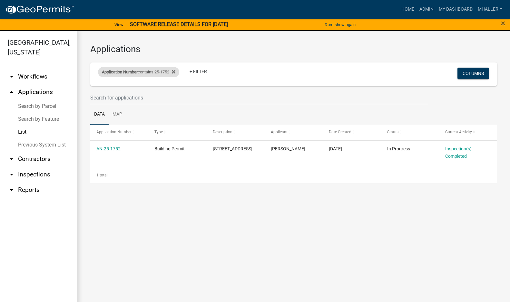
click at [140, 71] on div "Application Number contains 25-1752" at bounding box center [138, 72] width 81 height 10
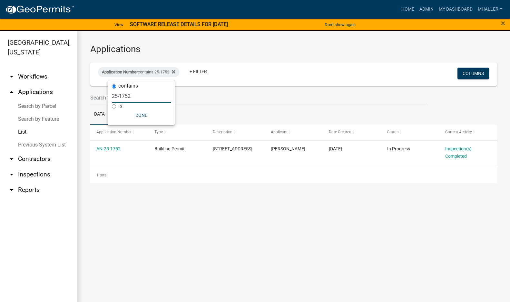
click at [133, 98] on input "25-1752" at bounding box center [141, 96] width 59 height 13
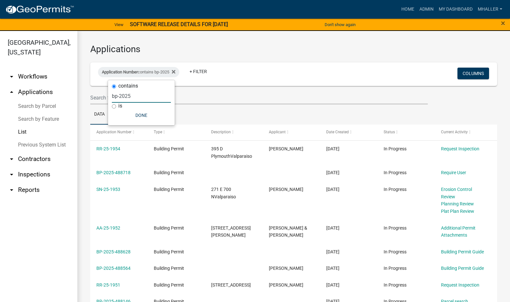
drag, startPoint x: 136, startPoint y: 96, endPoint x: 81, endPoint y: 89, distance: 55.3
click at [81, 89] on body "Internet Explorer does NOT work with GeoPermits. Get a new browser for more sec…" at bounding box center [255, 151] width 510 height 302
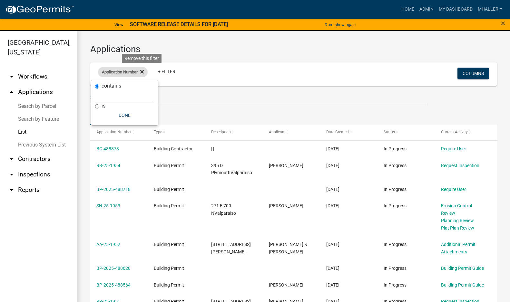
click at [142, 70] on icon at bounding box center [142, 71] width 4 height 5
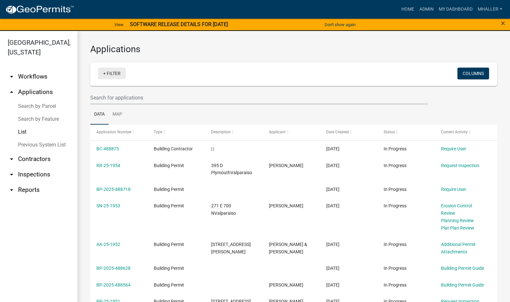
click at [116, 71] on link "+ Filter" at bounding box center [112, 74] width 28 height 12
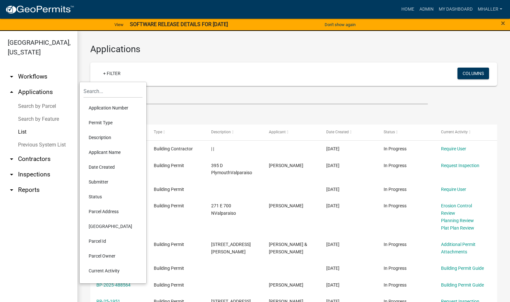
click at [99, 213] on li "Parcel Address" at bounding box center [112, 211] width 59 height 15
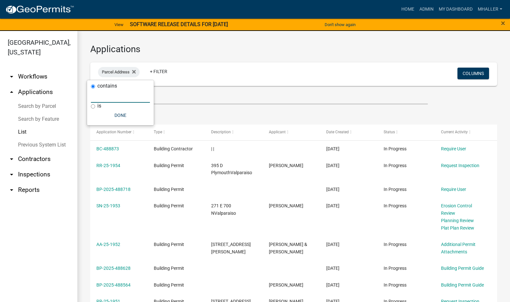
click at [96, 96] on input "text" at bounding box center [120, 96] width 59 height 13
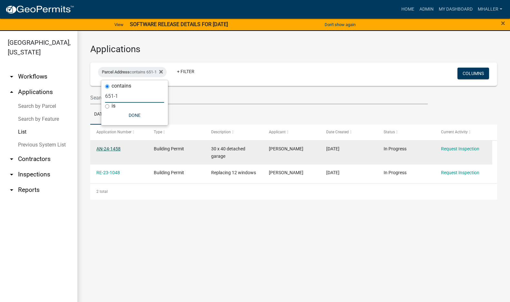
click at [111, 149] on link "AN-24-1458" at bounding box center [108, 148] width 24 height 5
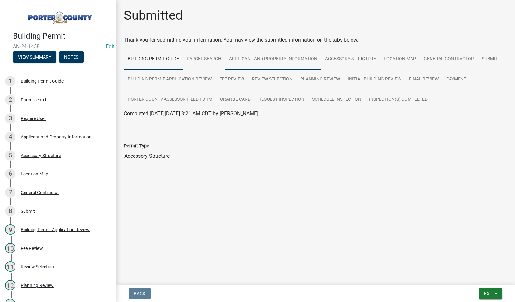
click at [280, 57] on link "Applicant and Property Information" at bounding box center [273, 59] width 96 height 21
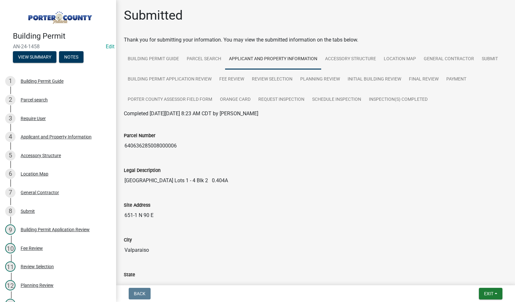
scroll to position [64, 0]
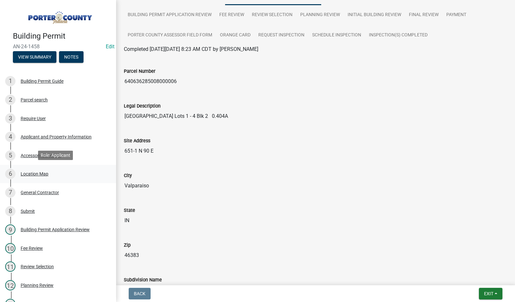
click at [30, 173] on div "Location Map" at bounding box center [35, 174] width 28 height 5
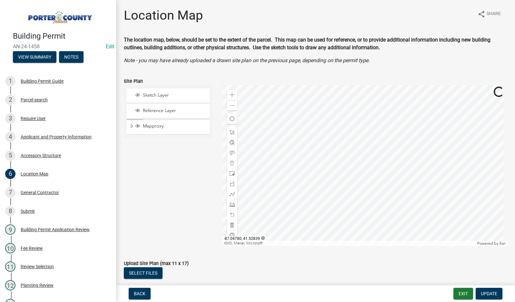
scroll to position [32, 0]
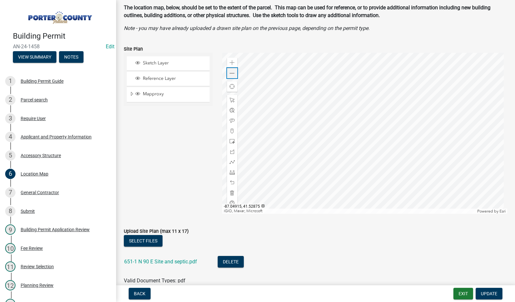
click at [230, 75] on span at bounding box center [231, 73] width 5 height 5
click at [227, 73] on div "Zoom out" at bounding box center [232, 73] width 10 height 10
click at [308, 140] on div at bounding box center [364, 133] width 285 height 161
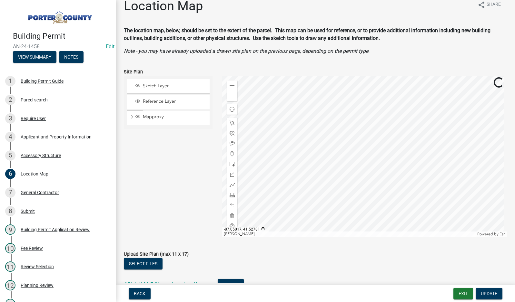
scroll to position [0, 0]
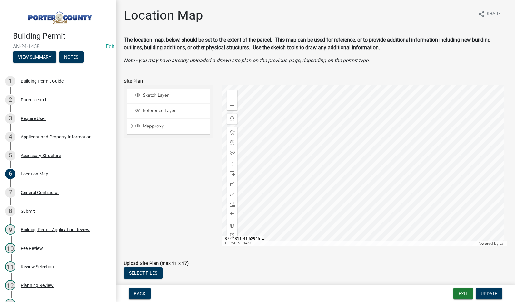
click at [309, 219] on div at bounding box center [364, 165] width 285 height 161
click at [317, 159] on div at bounding box center [364, 165] width 285 height 161
click at [326, 201] on div at bounding box center [364, 165] width 285 height 161
click at [386, 196] on div at bounding box center [364, 165] width 285 height 161
click at [331, 127] on div at bounding box center [364, 165] width 285 height 161
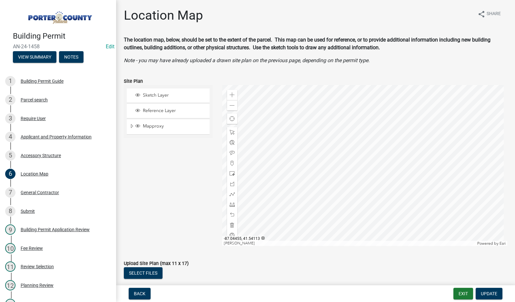
click at [388, 193] on div at bounding box center [364, 165] width 285 height 161
click at [376, 205] on div at bounding box center [364, 165] width 285 height 161
click at [387, 187] on div at bounding box center [364, 165] width 285 height 161
click at [230, 104] on span at bounding box center [231, 105] width 5 height 5
click at [360, 159] on div at bounding box center [364, 165] width 285 height 161
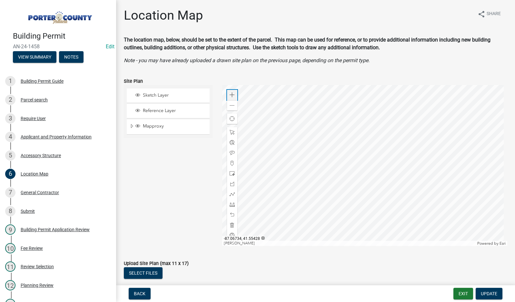
click at [230, 94] on span at bounding box center [231, 94] width 5 height 5
click at [431, 179] on div at bounding box center [364, 165] width 285 height 161
click at [416, 167] on div at bounding box center [364, 165] width 285 height 161
click at [347, 163] on div at bounding box center [364, 165] width 285 height 161
click at [297, 174] on div at bounding box center [364, 165] width 285 height 161
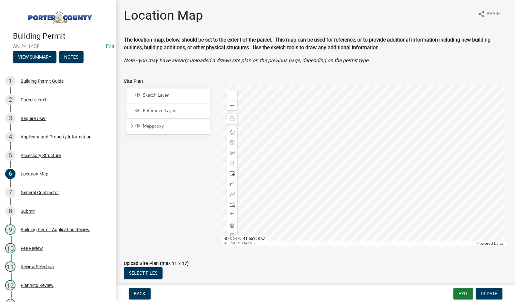
click at [305, 246] on div at bounding box center [364, 165] width 285 height 161
click at [323, 184] on div at bounding box center [364, 165] width 285 height 161
click at [356, 232] on div at bounding box center [364, 165] width 285 height 161
click at [256, 207] on div at bounding box center [364, 165] width 285 height 161
click at [255, 160] on div at bounding box center [364, 165] width 285 height 161
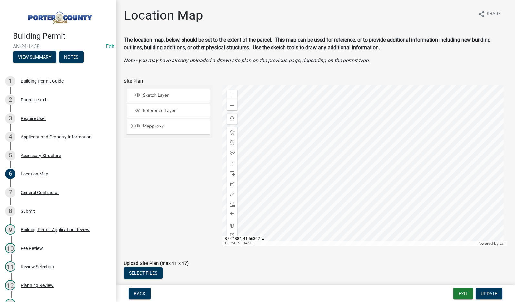
click at [431, 147] on div at bounding box center [364, 165] width 285 height 161
click at [424, 156] on div at bounding box center [364, 165] width 285 height 161
click at [463, 293] on button "Exit" at bounding box center [463, 294] width 20 height 12
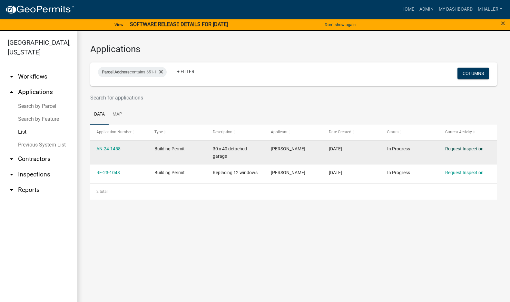
click at [450, 148] on link "Request Inspection" at bounding box center [464, 148] width 38 height 5
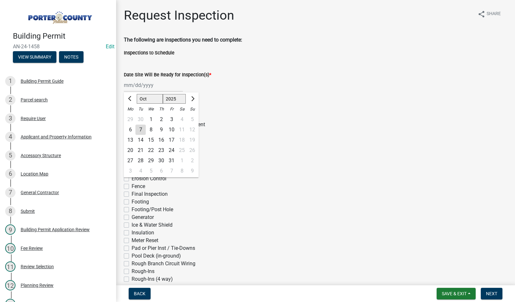
click at [141, 85] on div "[PERSON_NAME] Feb Mar Apr [PERSON_NAME][DATE] Oct Nov [DATE] 1526 1527 1528 152…" at bounding box center [153, 85] width 59 height 13
click at [151, 130] on div "8" at bounding box center [151, 130] width 10 height 10
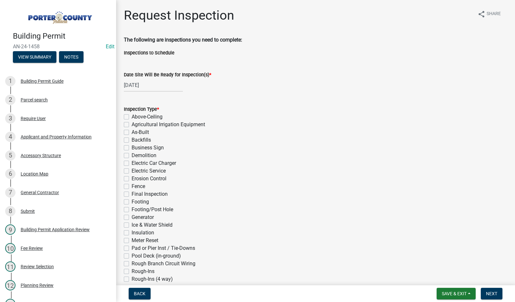
click at [131, 194] on label "Final Inspection" at bounding box center [149, 194] width 36 height 8
click at [131, 194] on input "Final Inspection" at bounding box center [133, 192] width 4 height 4
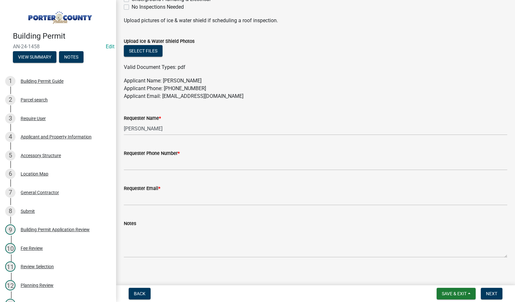
scroll to position [324, 0]
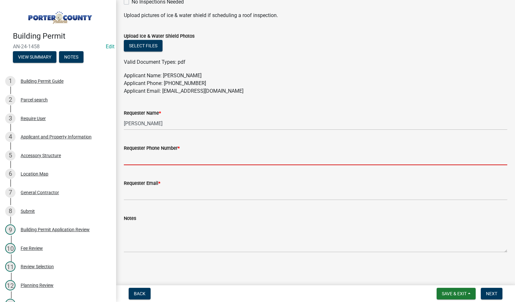
click at [141, 160] on input "Requester Phone Number *" at bounding box center [315, 158] width 383 height 13
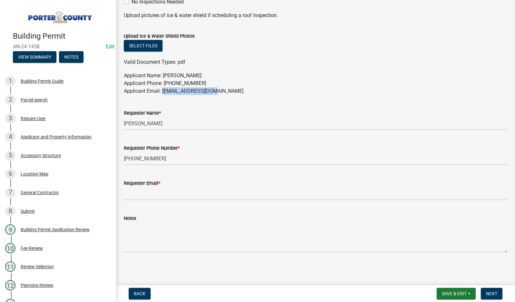
drag, startPoint x: 215, startPoint y: 92, endPoint x: 163, endPoint y: 92, distance: 52.2
click at [163, 92] on p "Applicant Name: [PERSON_NAME] Applicant Phone: [PHONE_NUMBER] Applicant Email: …" at bounding box center [315, 83] width 383 height 23
copy p "[EMAIL_ADDRESS][DOMAIN_NAME]"
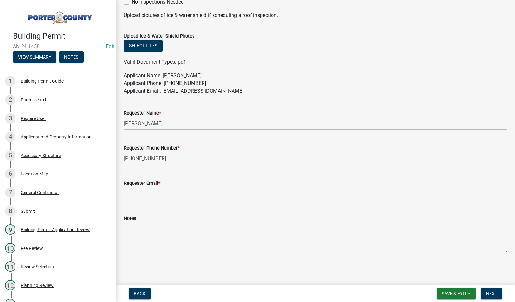
click at [150, 193] on input "Requester Email *" at bounding box center [315, 193] width 383 height 13
paste input "[EMAIL_ADDRESS][DOMAIN_NAME]"
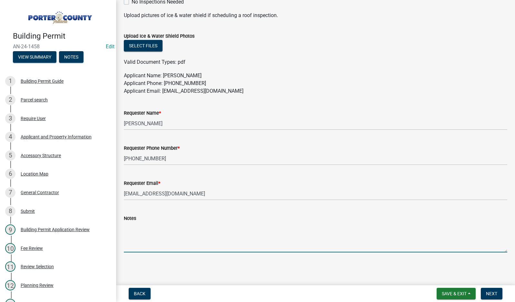
click at [143, 237] on textarea "Notes" at bounding box center [315, 237] width 383 height 30
click at [489, 294] on span "Next" at bounding box center [491, 293] width 11 height 5
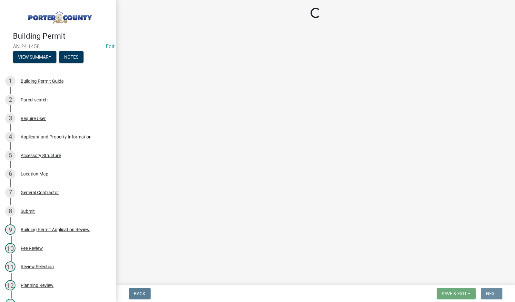
scroll to position [0, 0]
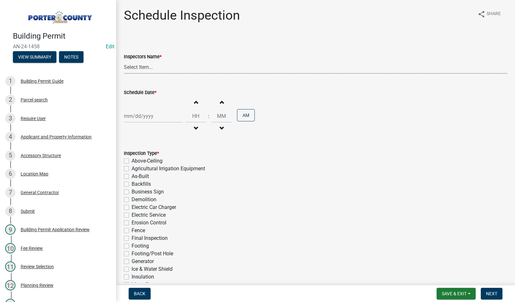
click at [132, 66] on select "Select Item... mhaller ([PERSON_NAME])" at bounding box center [315, 67] width 383 height 13
click at [124, 61] on select "Select Item... mhaller ([PERSON_NAME])" at bounding box center [315, 67] width 383 height 13
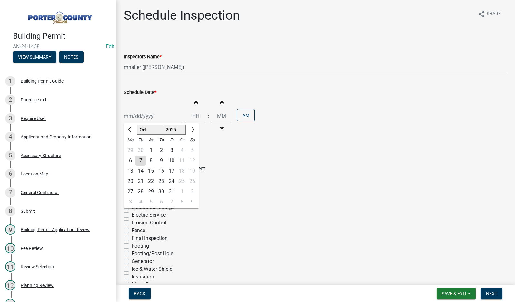
click at [152, 115] on div "[PERSON_NAME] Feb Mar Apr [PERSON_NAME][DATE] Oct Nov [DATE] 1526 1527 1528 152…" at bounding box center [153, 116] width 59 height 13
click at [172, 162] on div "10" at bounding box center [171, 161] width 10 height 10
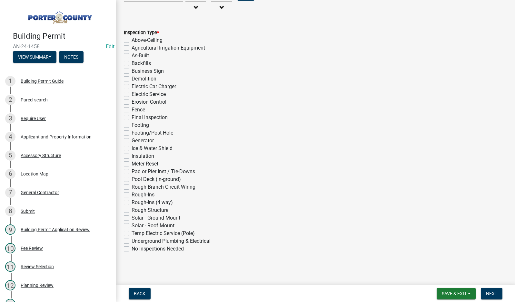
scroll to position [122, 0]
click at [489, 294] on span "Next" at bounding box center [491, 293] width 11 height 5
click at [453, 294] on span "Save & Exit" at bounding box center [453, 293] width 25 height 5
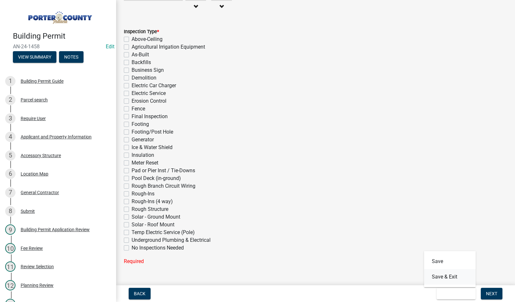
click at [453, 278] on button "Save & Exit" at bounding box center [450, 276] width 52 height 15
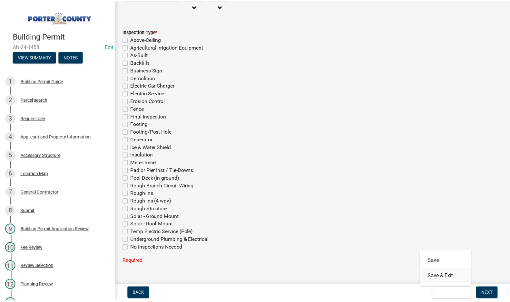
scroll to position [0, 0]
